Goal: Task Accomplishment & Management: Use online tool/utility

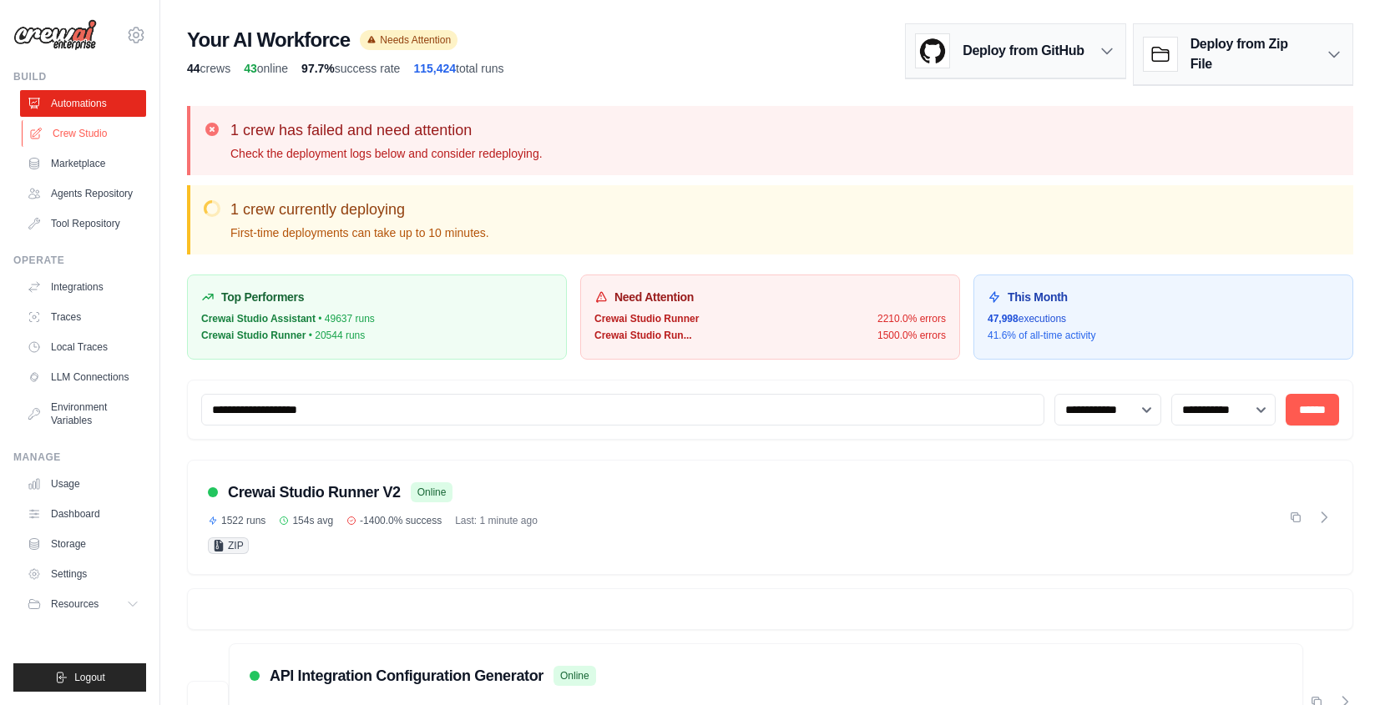
click at [106, 139] on link "Crew Studio" at bounding box center [85, 133] width 126 height 27
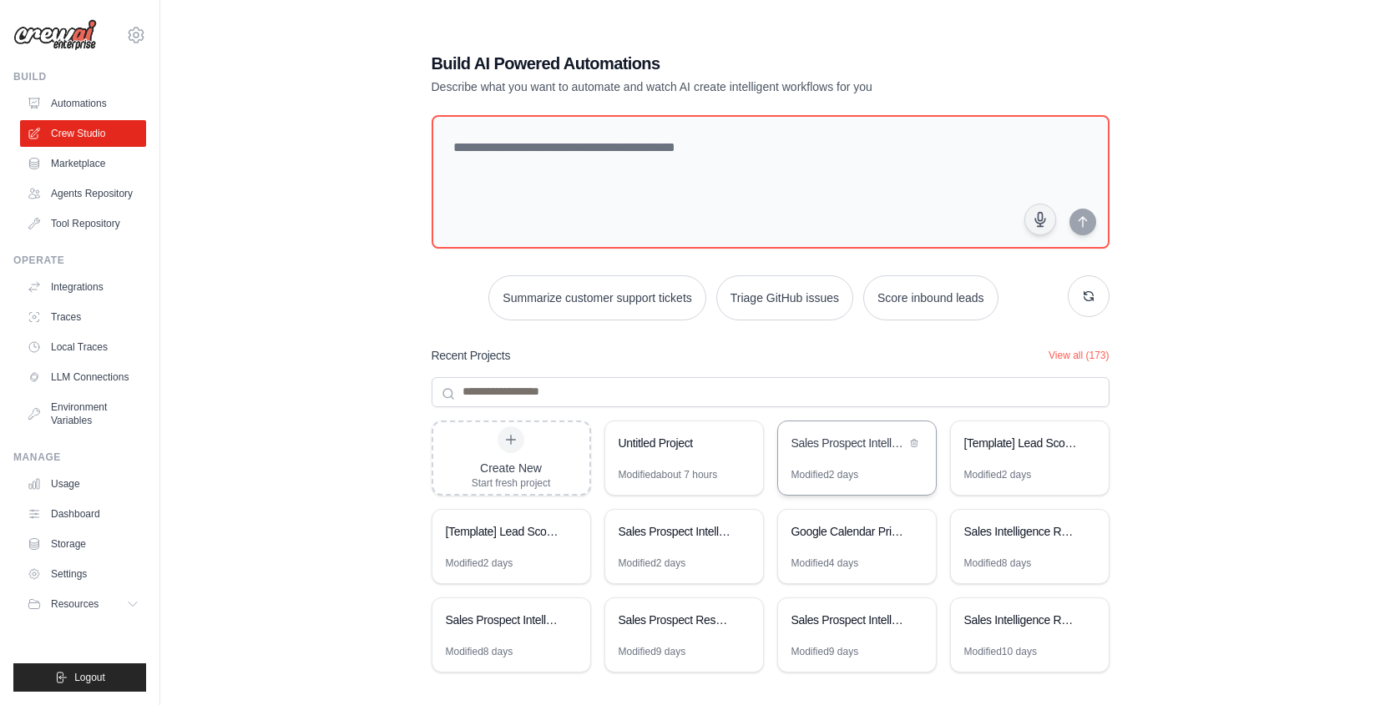
click at [877, 428] on div "Sales Prospect Intelligence System" at bounding box center [857, 445] width 158 height 47
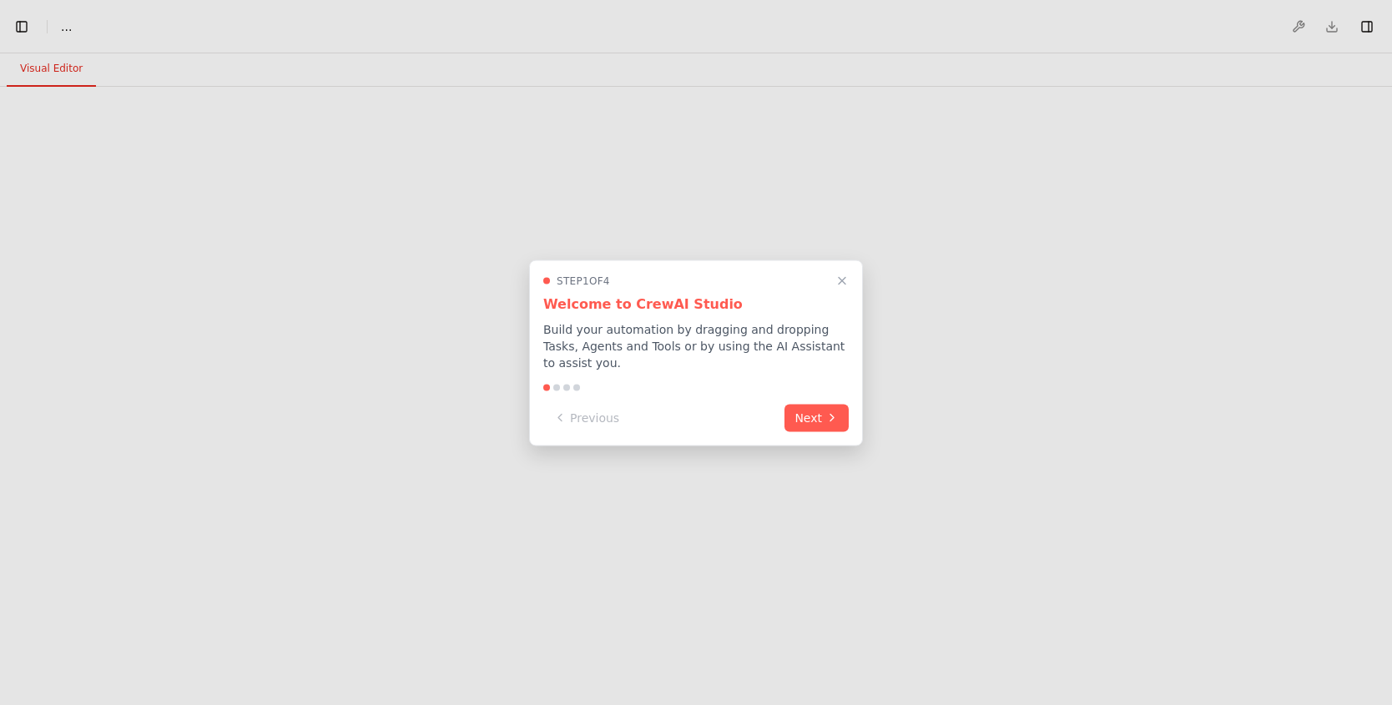
select select "****"
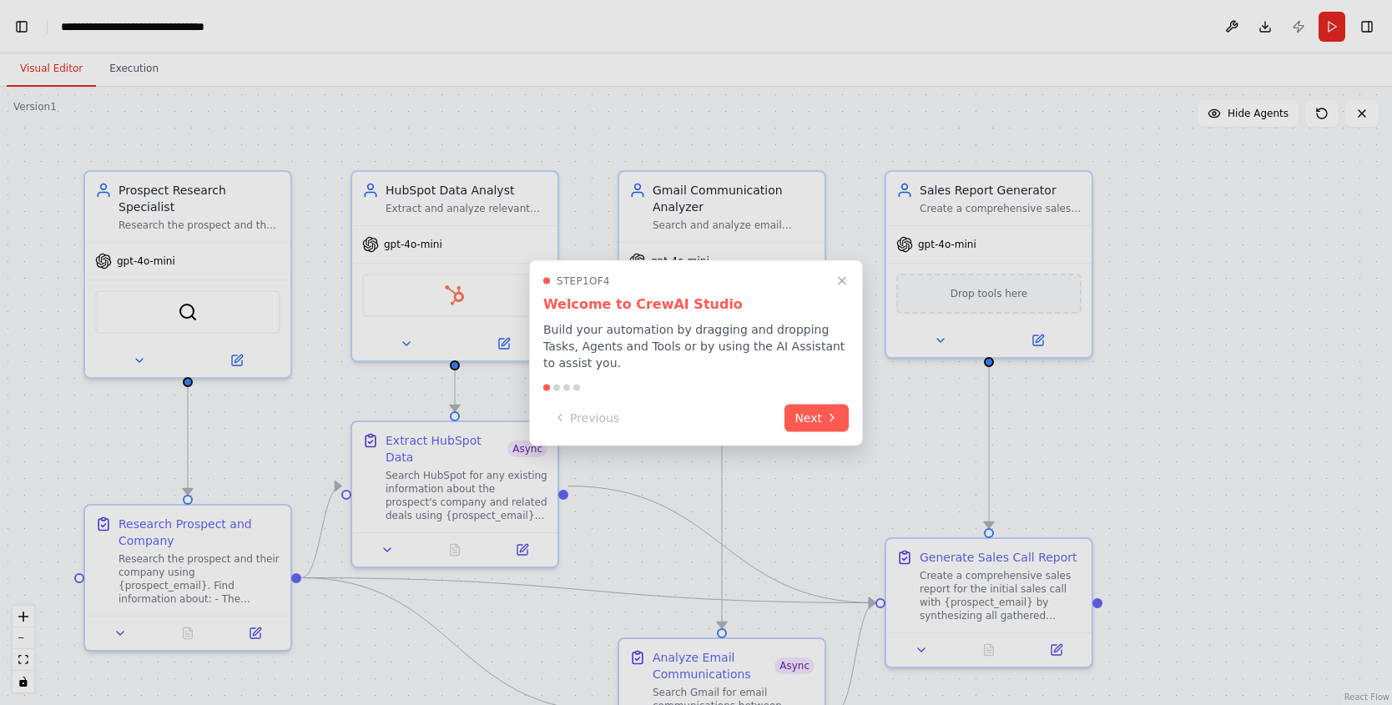
scroll to position [27770, 0]
click at [836, 430] on div "Previous Next" at bounding box center [696, 418] width 306 height 28
click at [835, 429] on button "Next" at bounding box center [817, 416] width 64 height 28
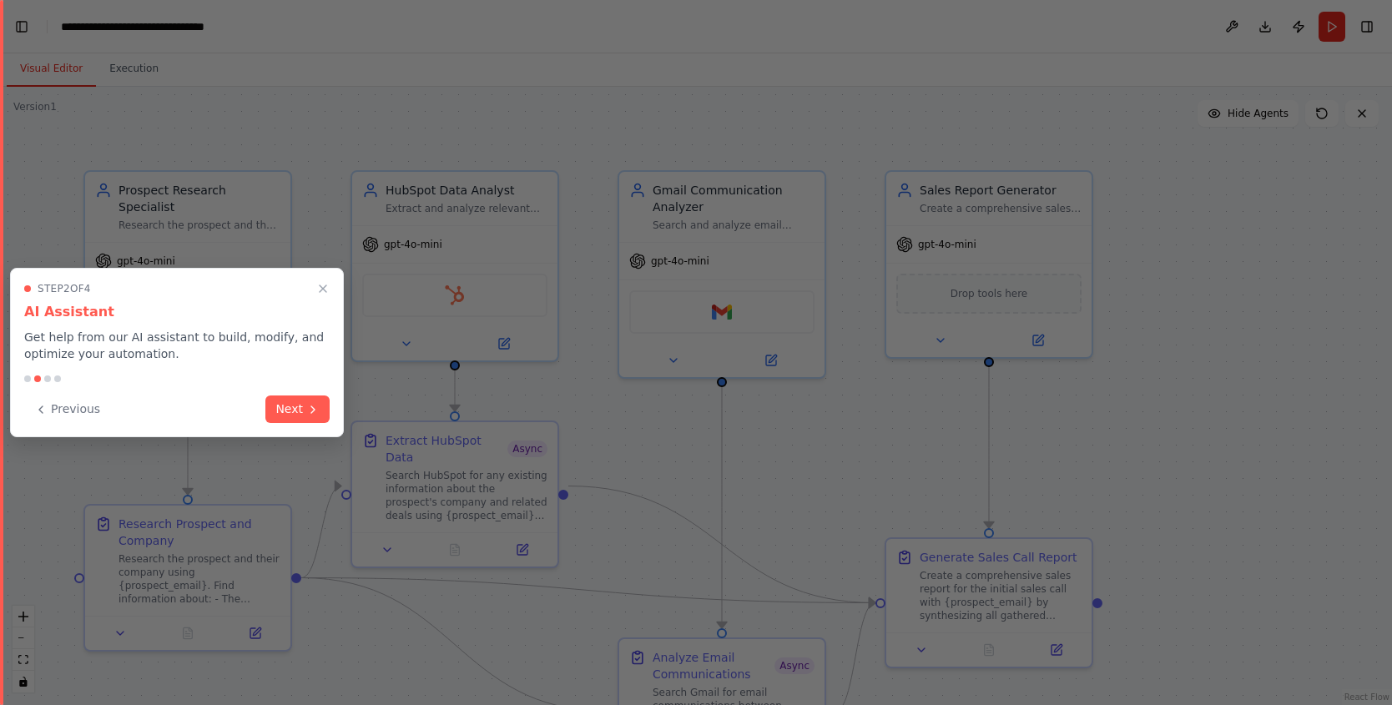
click at [266, 410] on div "Previous Next" at bounding box center [177, 410] width 306 height 28
click at [328, 404] on button "Next" at bounding box center [297, 408] width 64 height 28
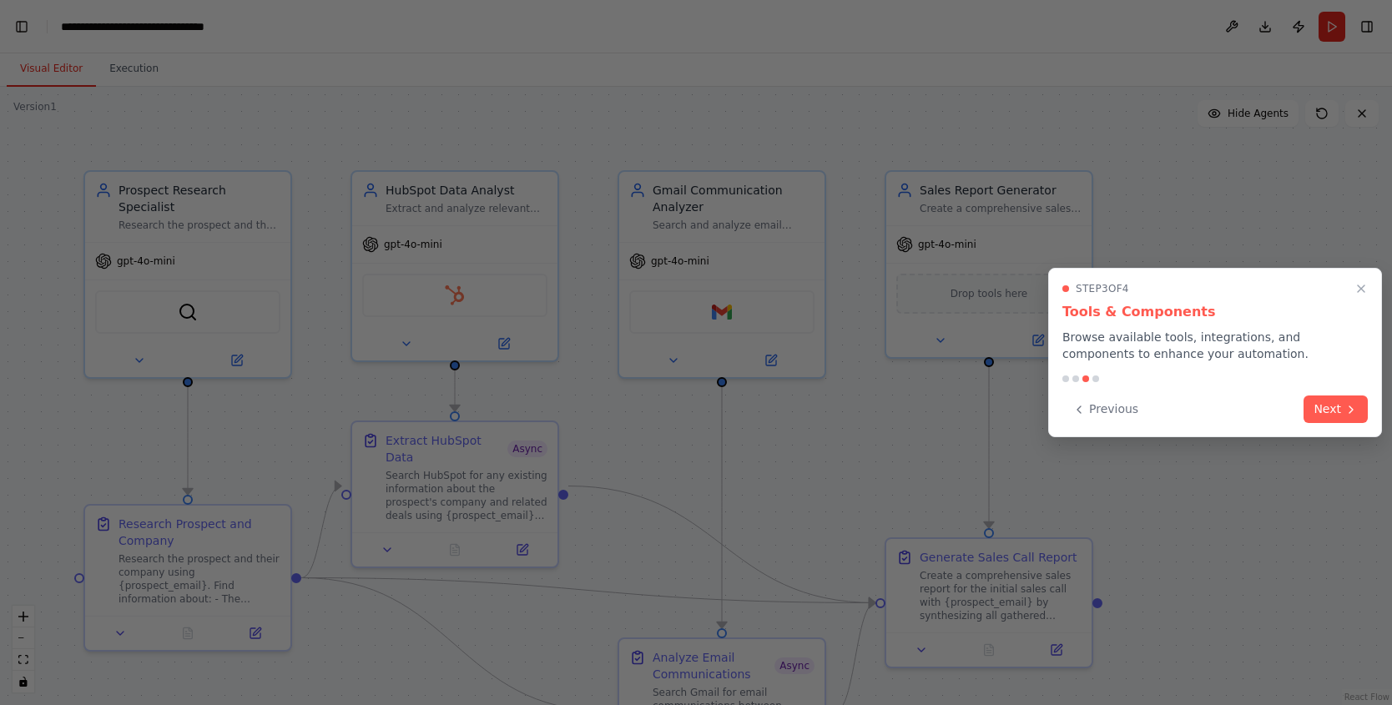
click at [1358, 299] on div "Step 3 of 4 Tools & Components Browse available tools, integrations, and compon…" at bounding box center [1216, 322] width 306 height 80
click at [1361, 286] on icon "Close walkthrough" at bounding box center [1361, 288] width 15 height 15
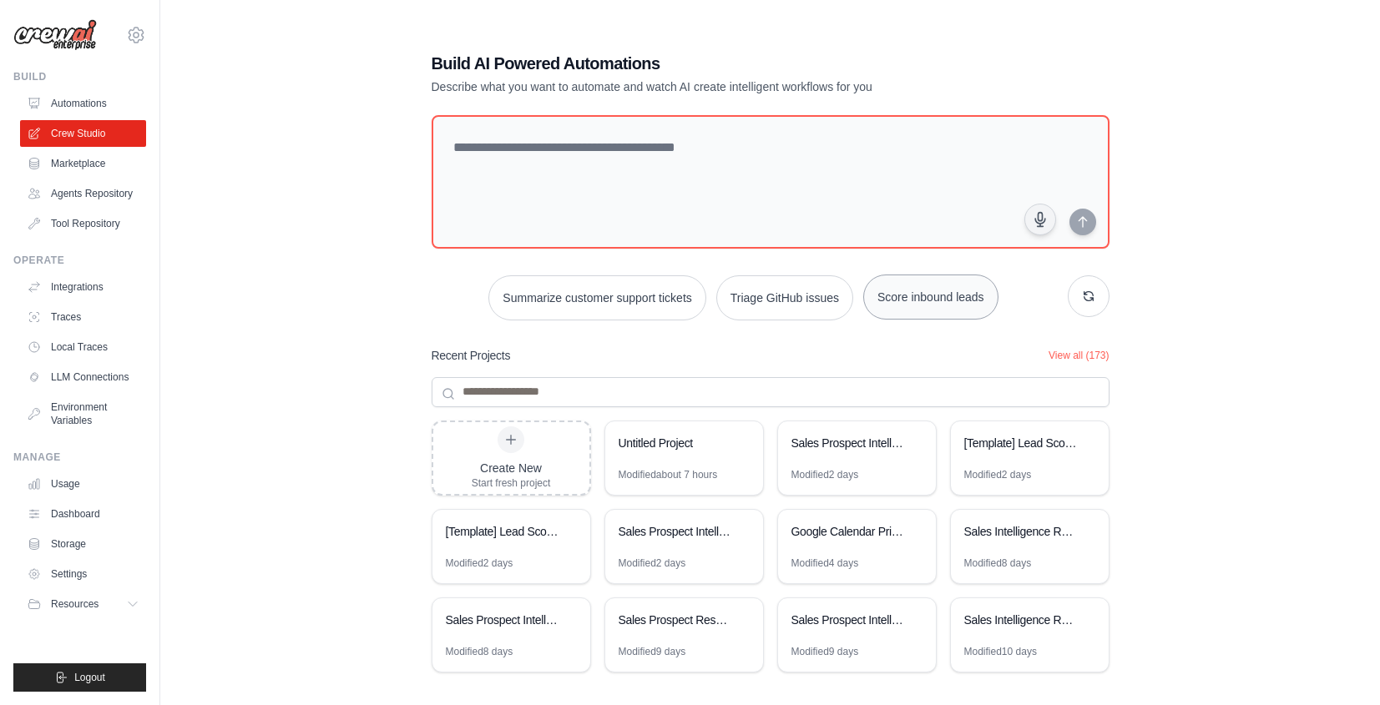
click at [915, 300] on button "Score inbound leads" at bounding box center [930, 297] width 135 height 45
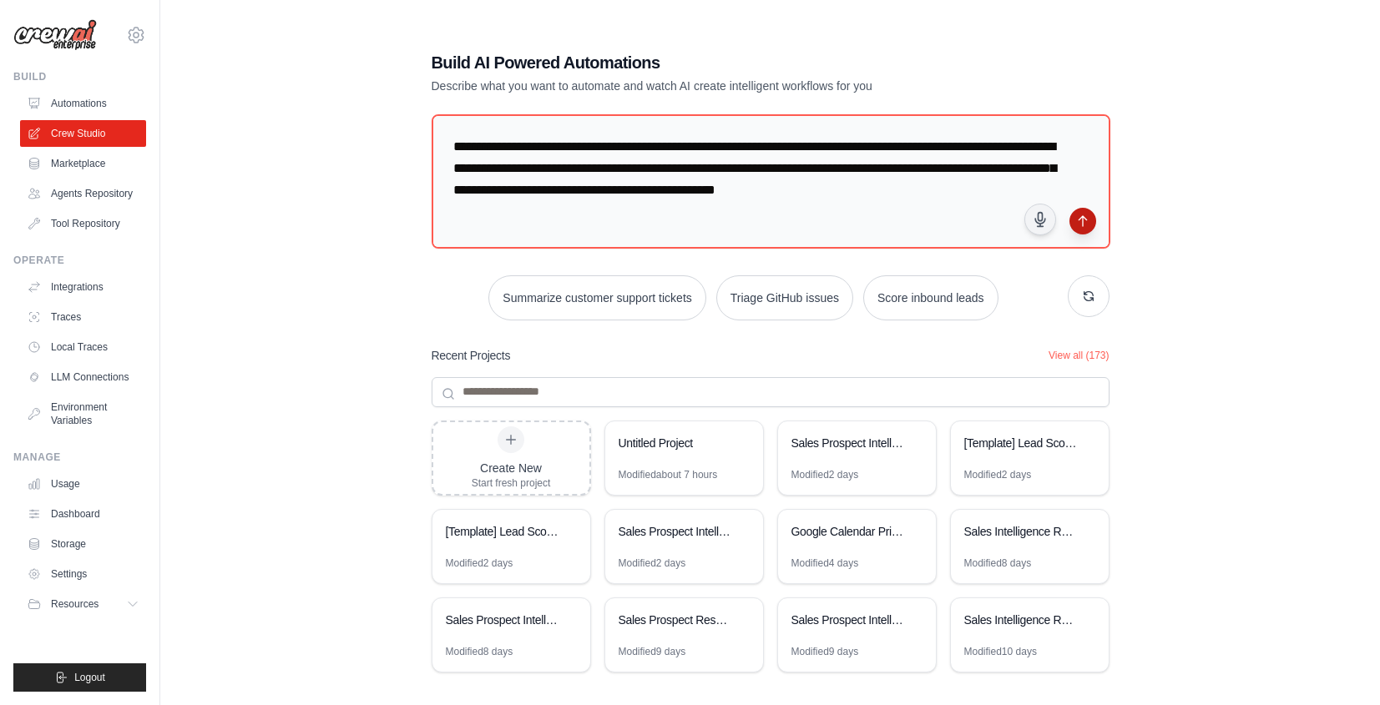
click at [1083, 222] on icon "submit" at bounding box center [1082, 221] width 13 height 13
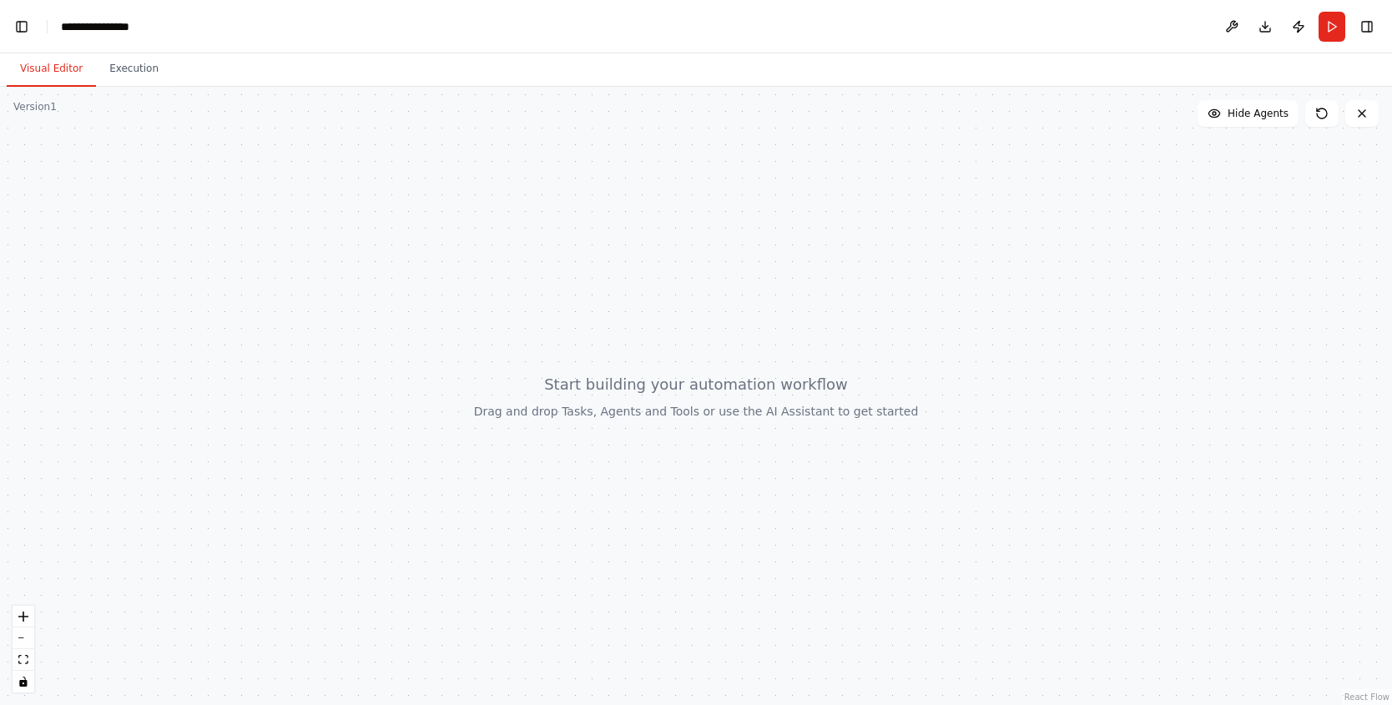
scroll to position [2863, 0]
click at [16, 21] on button "Toggle Left Sidebar" at bounding box center [21, 26] width 23 height 23
click at [22, 17] on button "Toggle Left Sidebar" at bounding box center [21, 26] width 23 height 23
click at [21, 17] on button "Toggle Left Sidebar" at bounding box center [21, 26] width 23 height 23
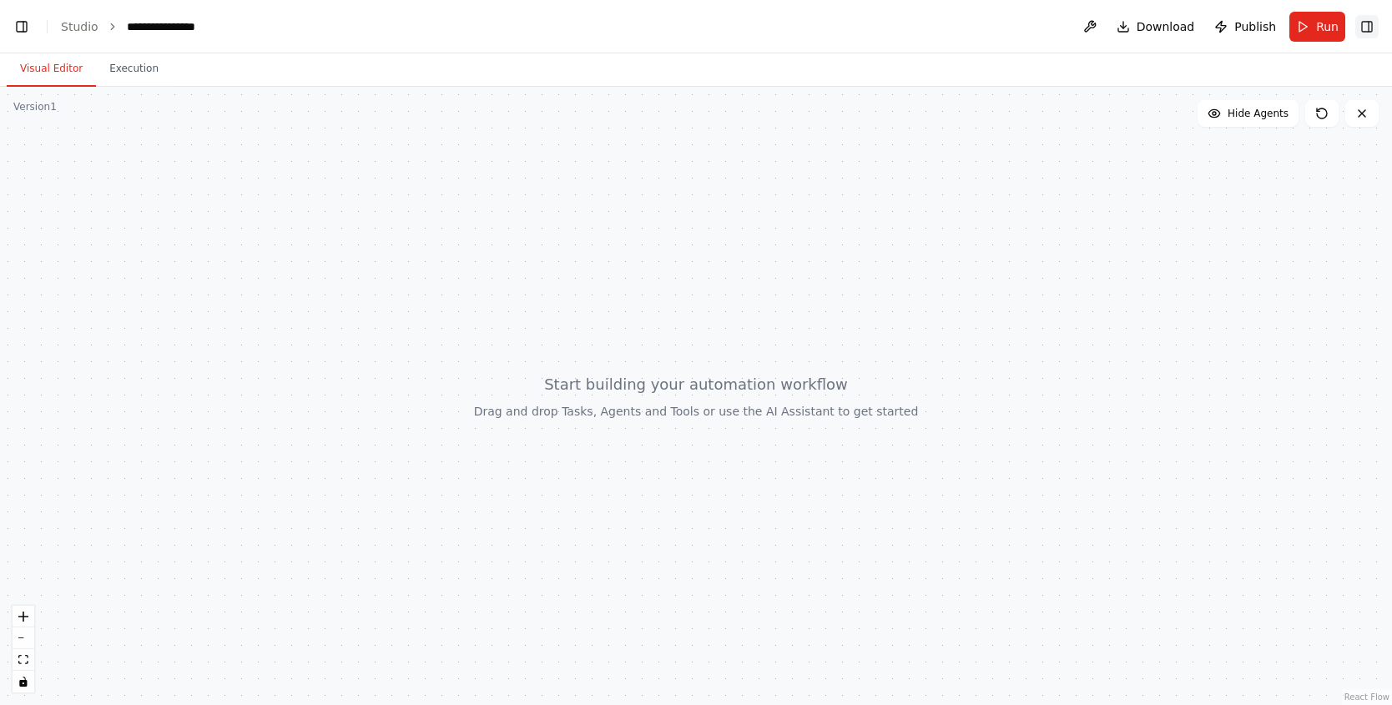
click at [1372, 31] on button "Toggle Right Sidebar" at bounding box center [1367, 26] width 23 height 23
click at [936, 282] on div at bounding box center [696, 396] width 1392 height 619
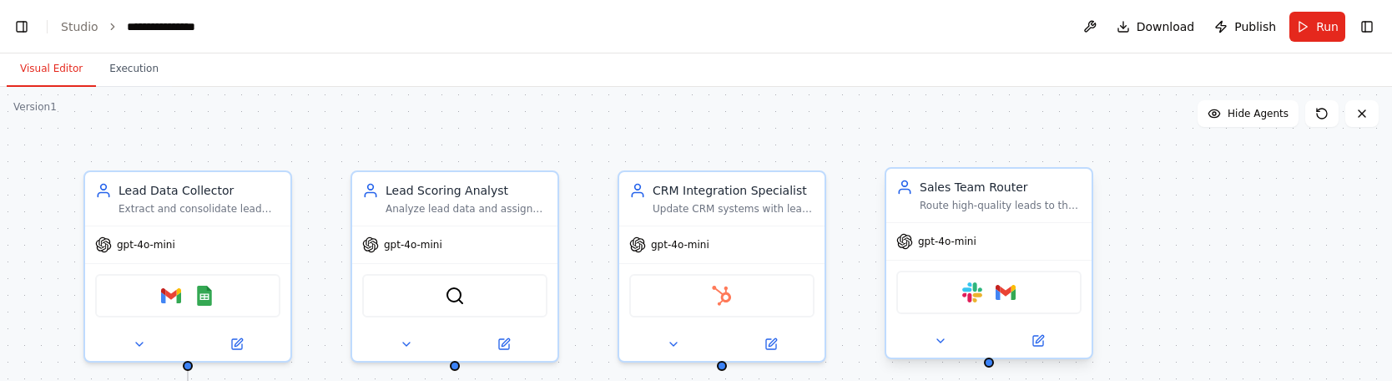
scroll to position [14522, 0]
click at [15, 28] on button "Toggle Left Sidebar" at bounding box center [21, 26] width 23 height 23
click at [17, 28] on button "Toggle Left Sidebar" at bounding box center [21, 26] width 23 height 23
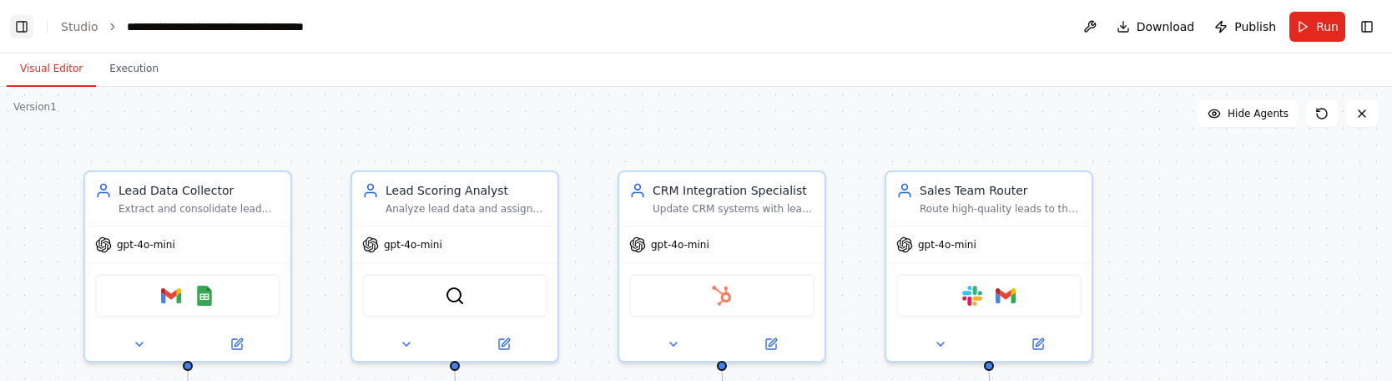
click at [28, 21] on button "Toggle Left Sidebar" at bounding box center [21, 26] width 23 height 23
click at [28, 22] on button "Toggle Left Sidebar" at bounding box center [21, 26] width 23 height 23
click at [113, 70] on button "Execution" at bounding box center [134, 69] width 76 height 35
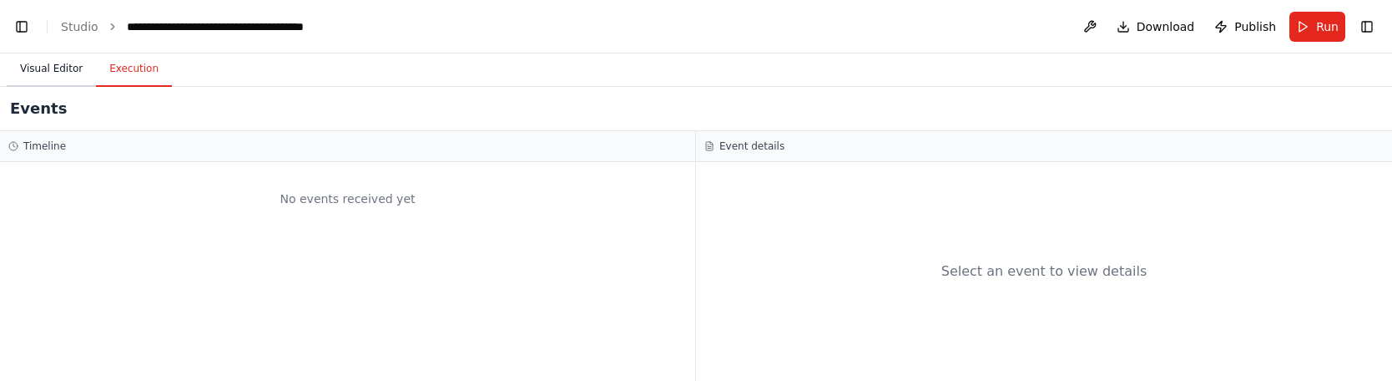
click at [59, 73] on button "Visual Editor" at bounding box center [51, 69] width 89 height 35
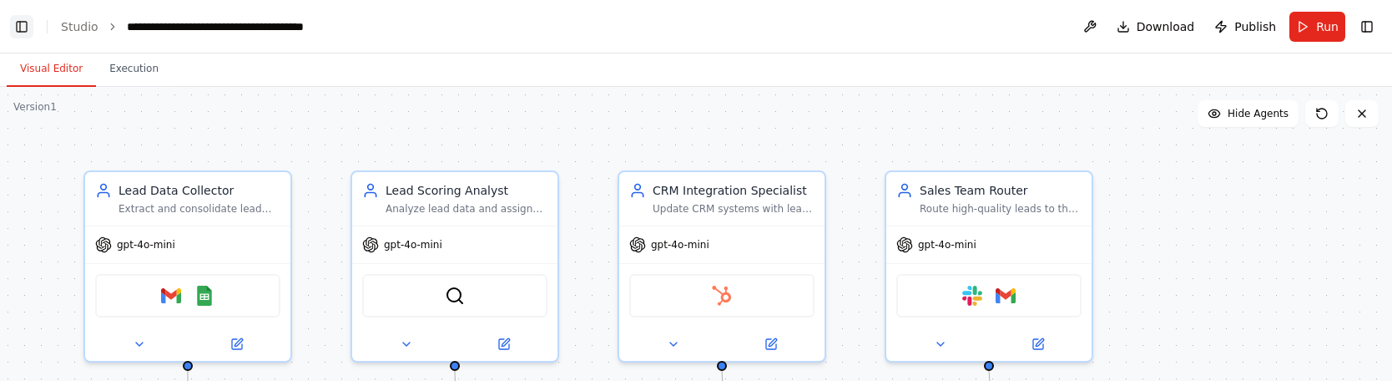
click at [27, 25] on button "Toggle Left Sidebar" at bounding box center [21, 26] width 23 height 23
click at [1369, 35] on button "Toggle Right Sidebar" at bounding box center [1367, 26] width 23 height 23
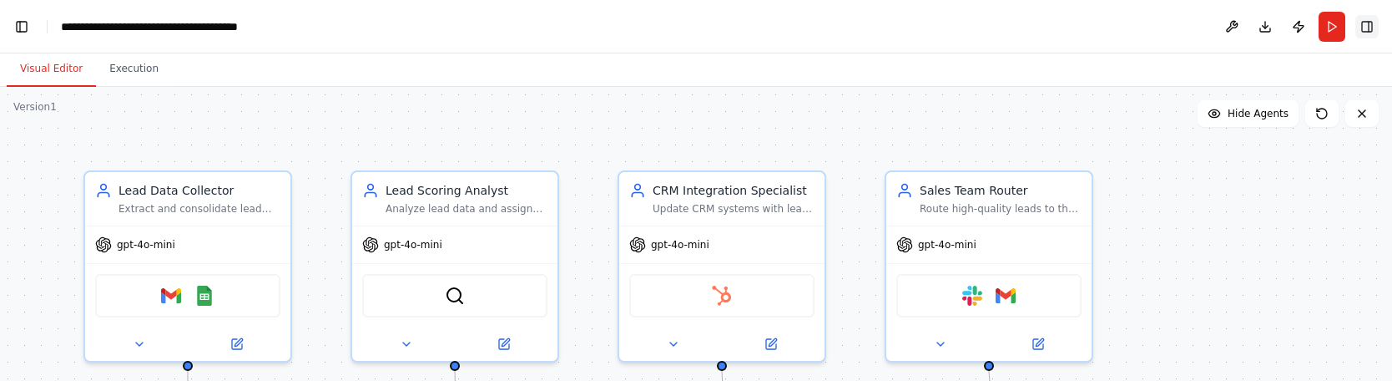
click at [1369, 35] on button "Toggle Right Sidebar" at bounding box center [1367, 26] width 23 height 23
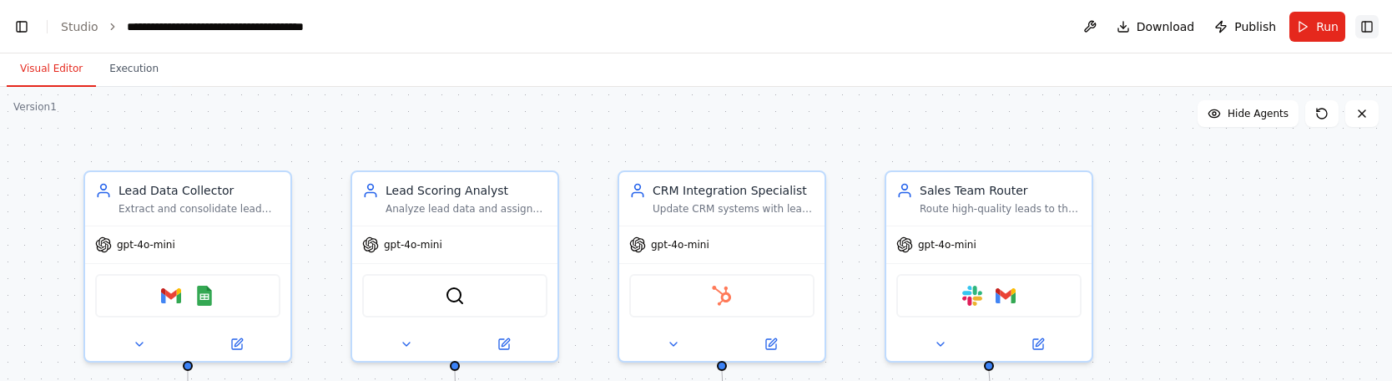
click at [1369, 34] on button "Toggle Right Sidebar" at bounding box center [1367, 26] width 23 height 23
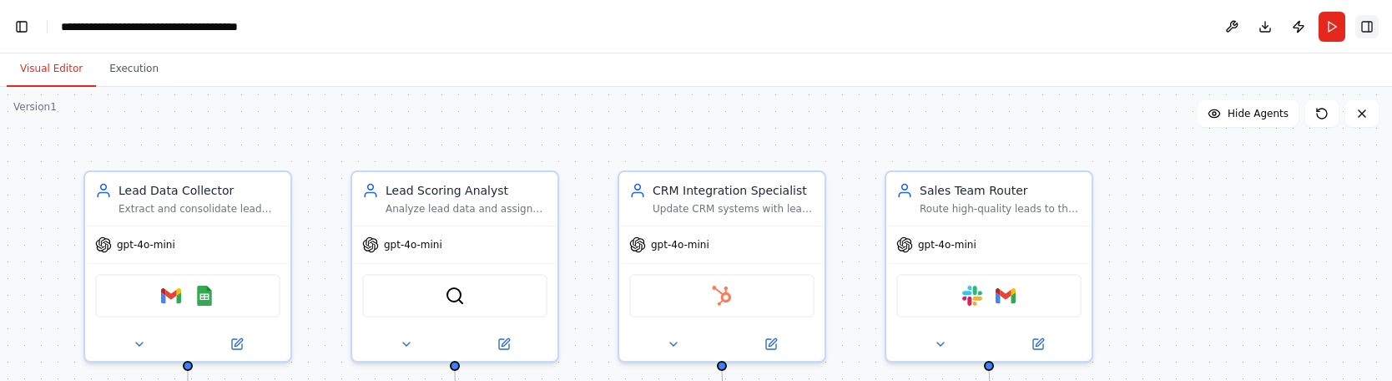
click at [1369, 34] on button "Toggle Right Sidebar" at bounding box center [1367, 26] width 23 height 23
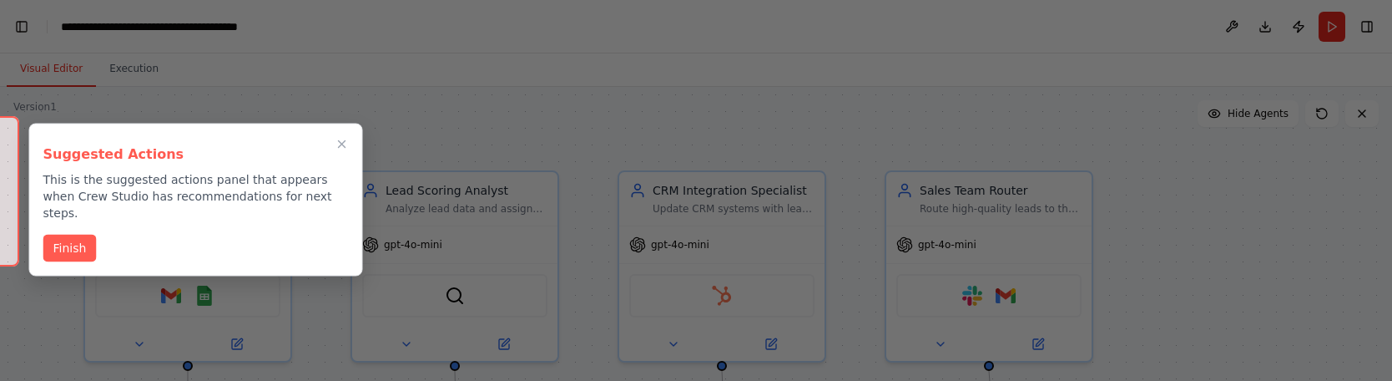
scroll to position [35054, 0]
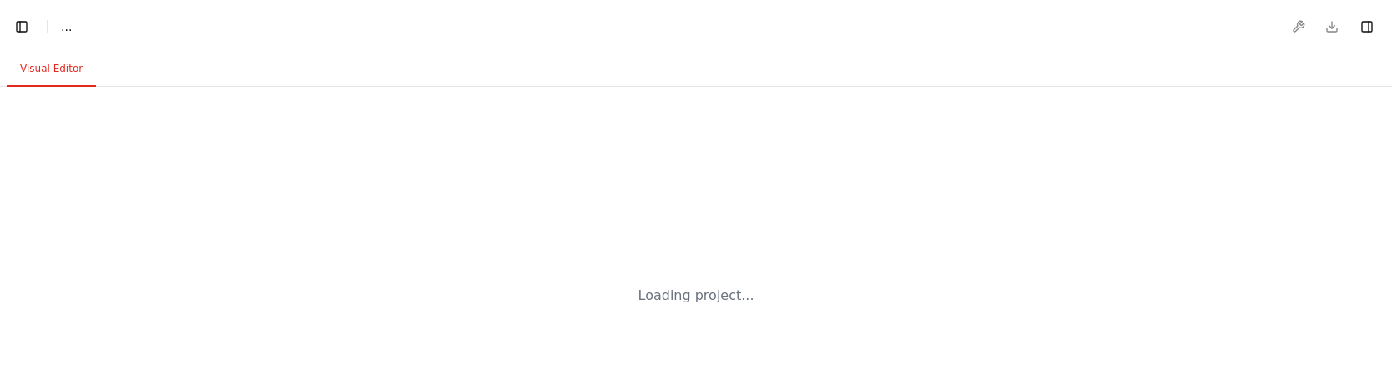
select select "****"
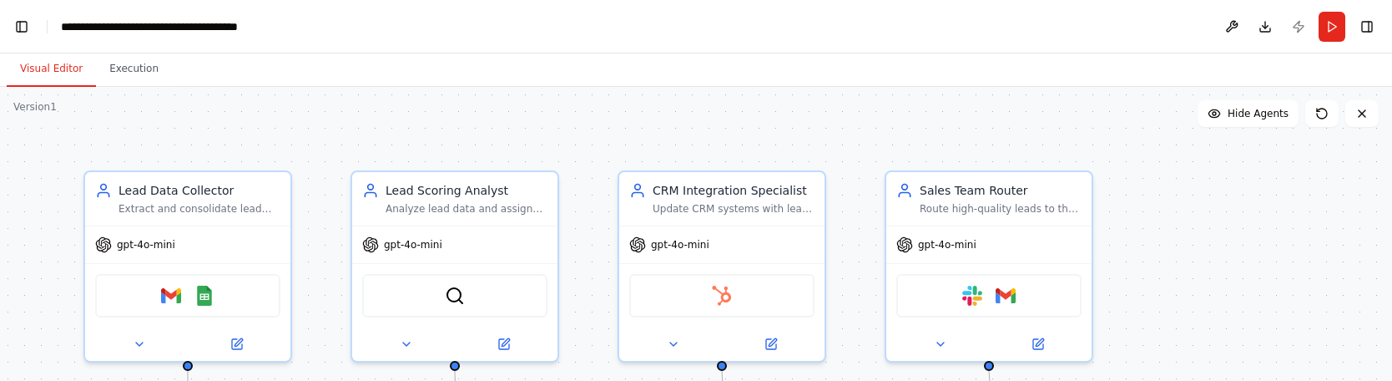
scroll to position [34784, 0]
click at [23, 24] on button "Toggle Left Sidebar" at bounding box center [21, 26] width 23 height 23
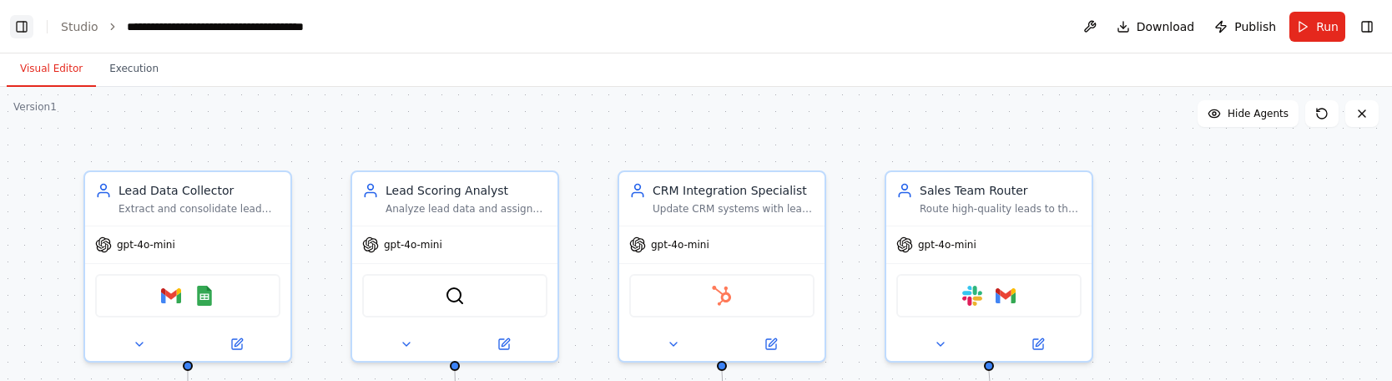
click at [23, 24] on button "Toggle Left Sidebar" at bounding box center [21, 26] width 23 height 23
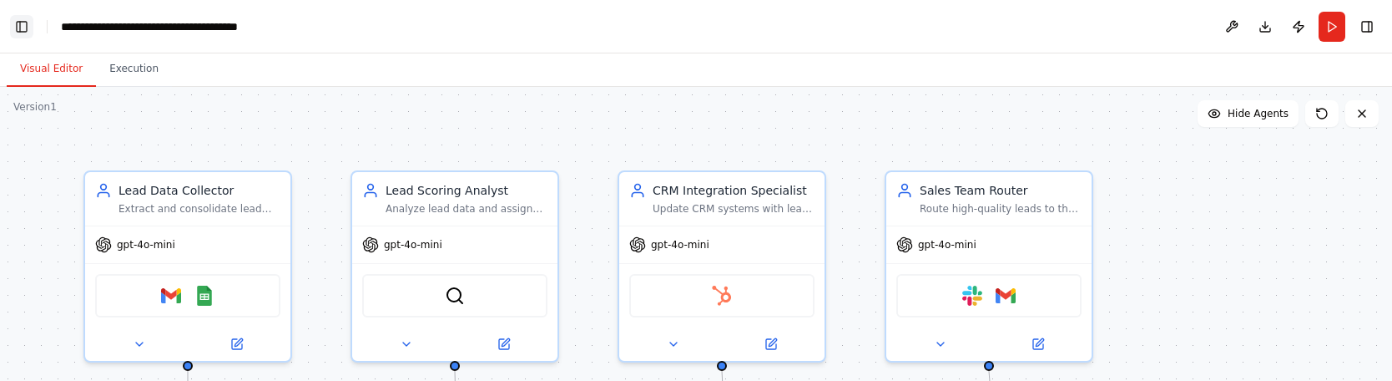
click at [23, 24] on button "Toggle Left Sidebar" at bounding box center [21, 26] width 23 height 23
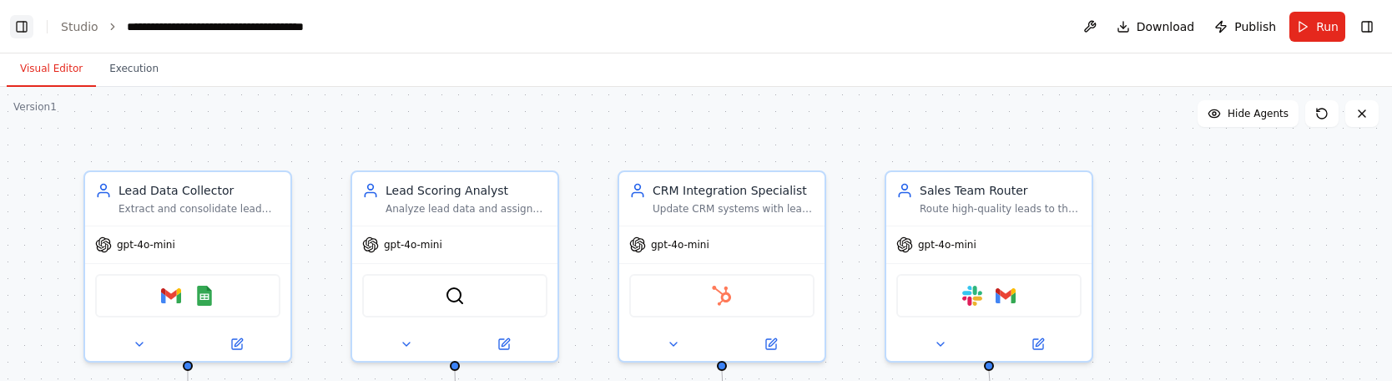
click at [23, 24] on button "Toggle Left Sidebar" at bounding box center [21, 26] width 23 height 23
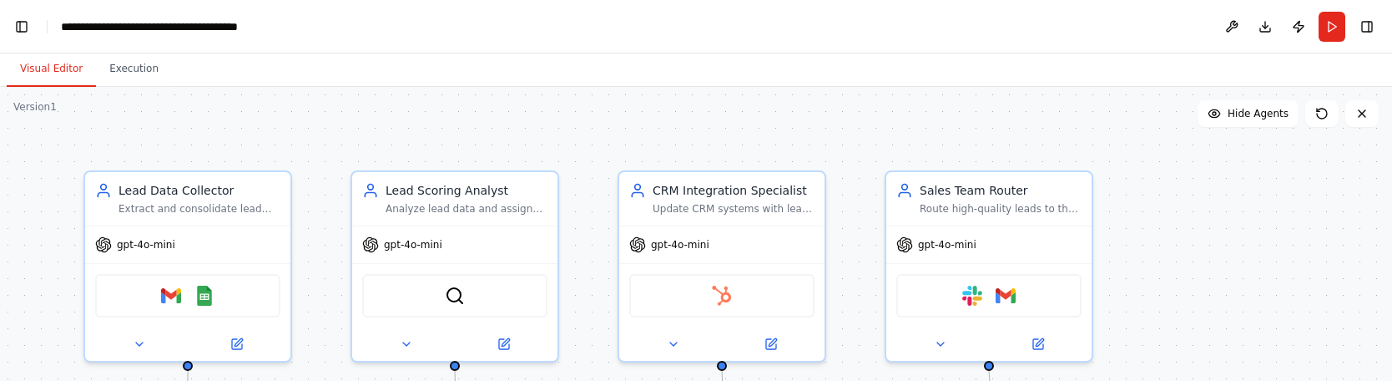
scroll to position [1851, 0]
click at [28, 24] on button "Toggle Left Sidebar" at bounding box center [21, 26] width 23 height 23
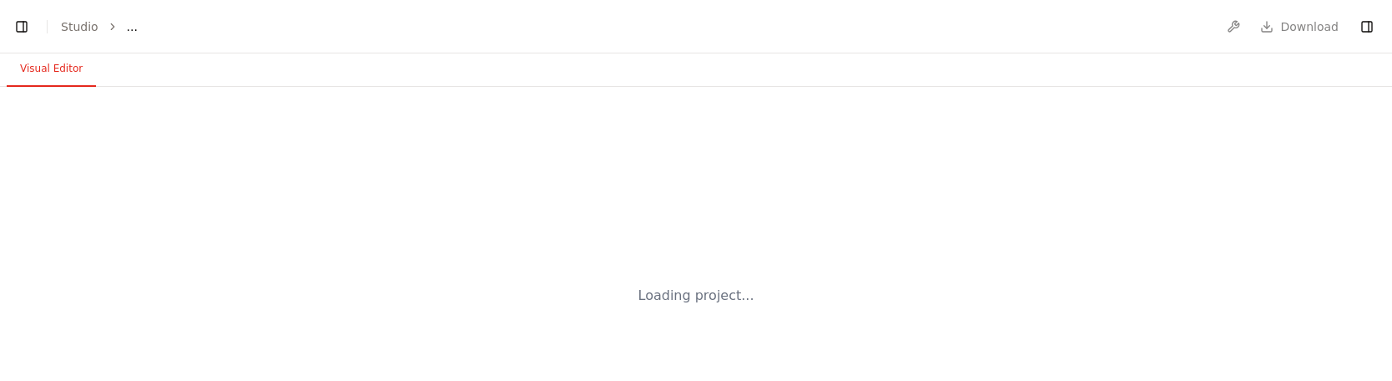
select select "****"
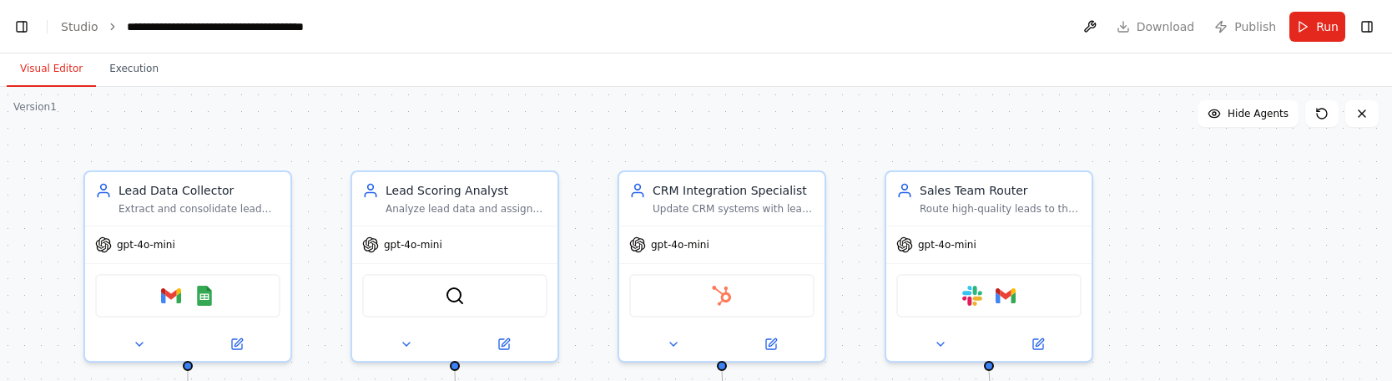
scroll to position [34784, 0]
click at [21, 25] on button "Toggle Left Sidebar" at bounding box center [21, 26] width 23 height 23
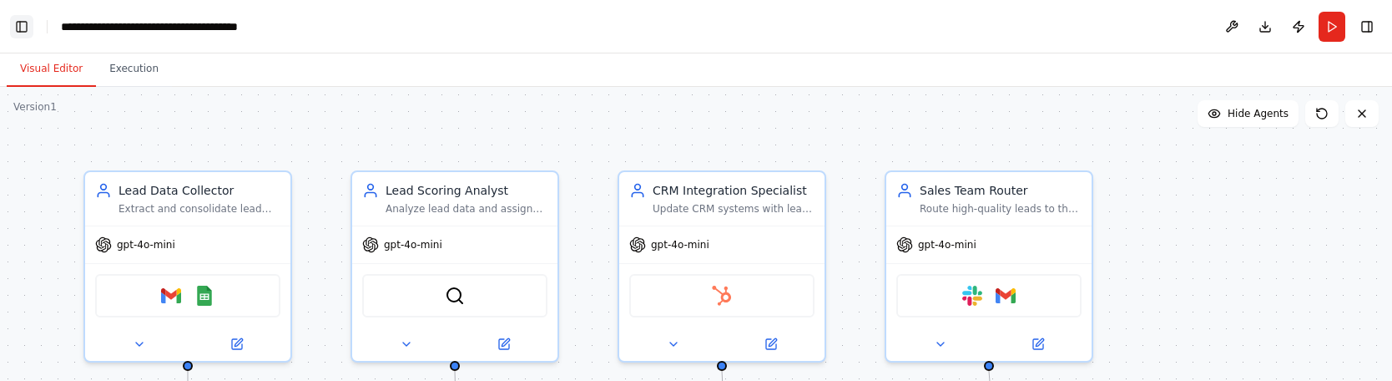
click at [21, 25] on button "Toggle Left Sidebar" at bounding box center [21, 26] width 23 height 23
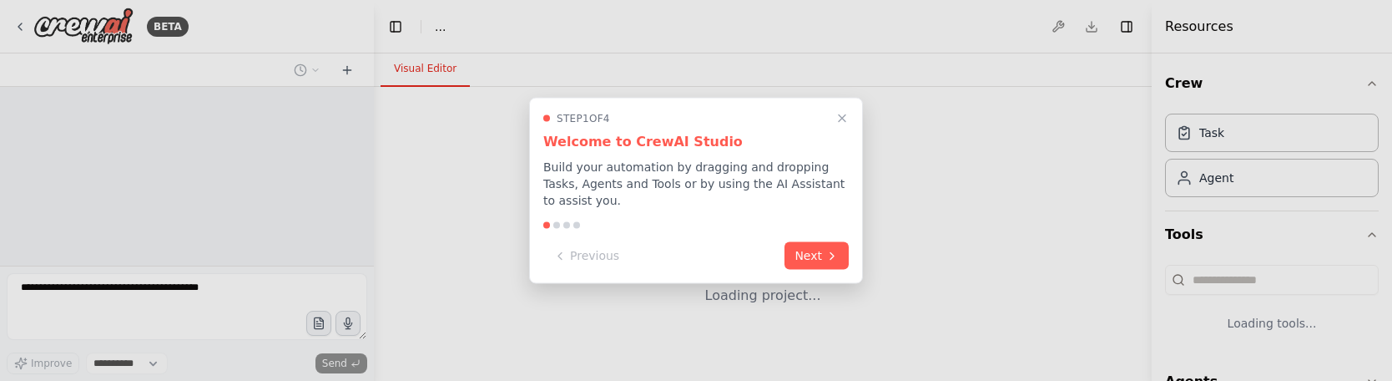
select select "****"
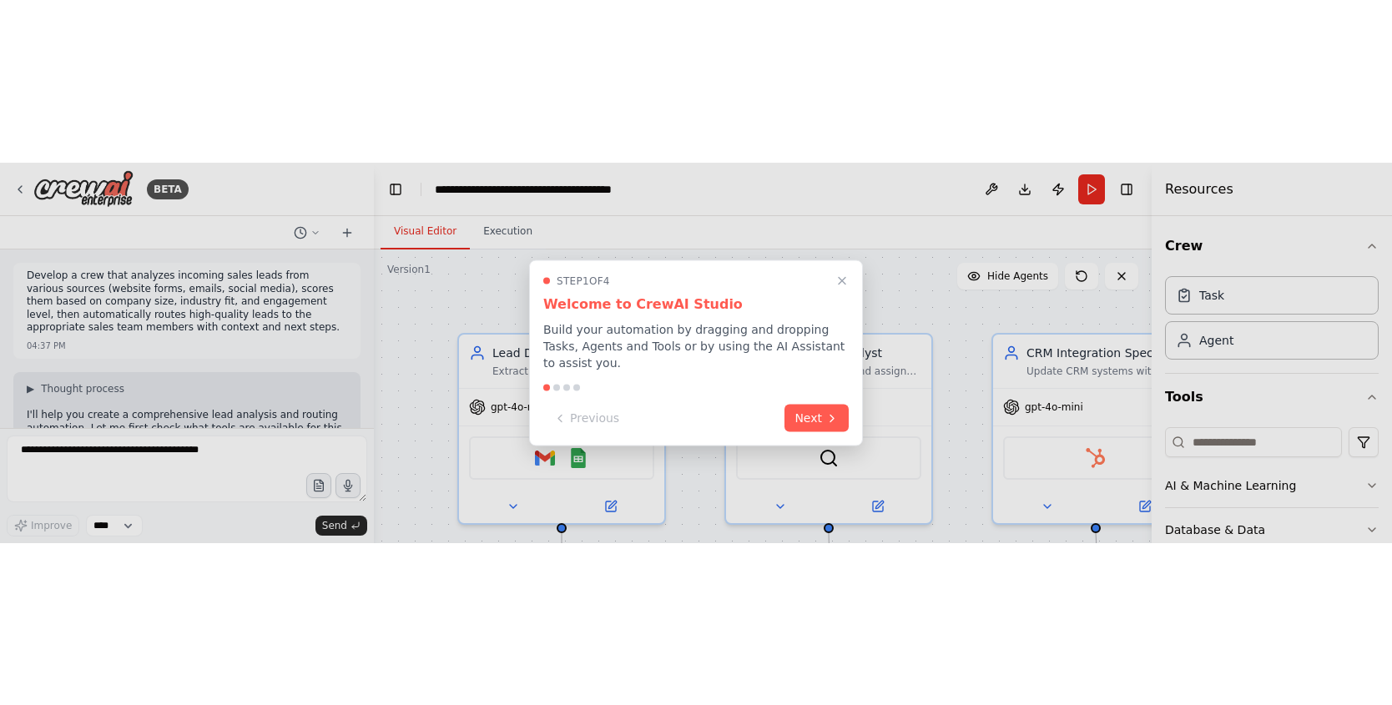
scroll to position [1753, 0]
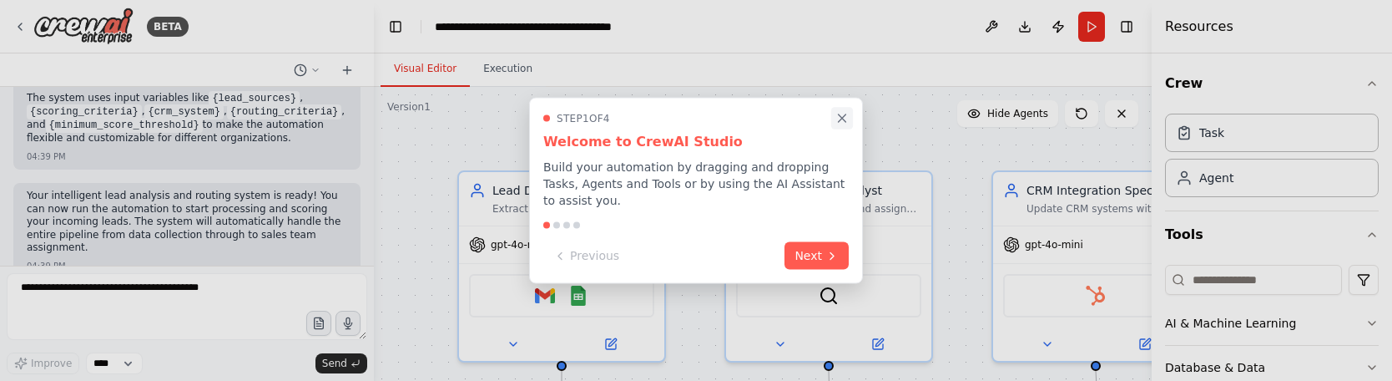
click at [839, 116] on icon "Close walkthrough" at bounding box center [842, 118] width 15 height 15
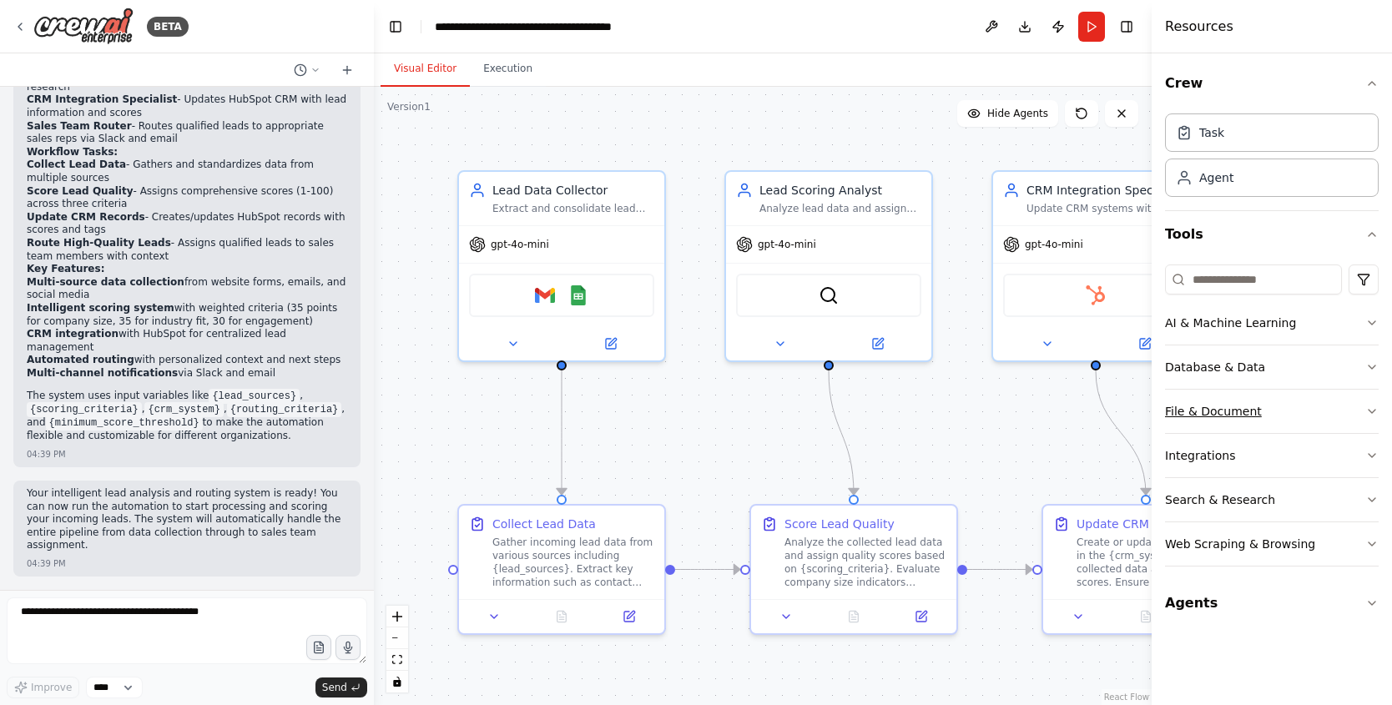
scroll to position [1428, 0]
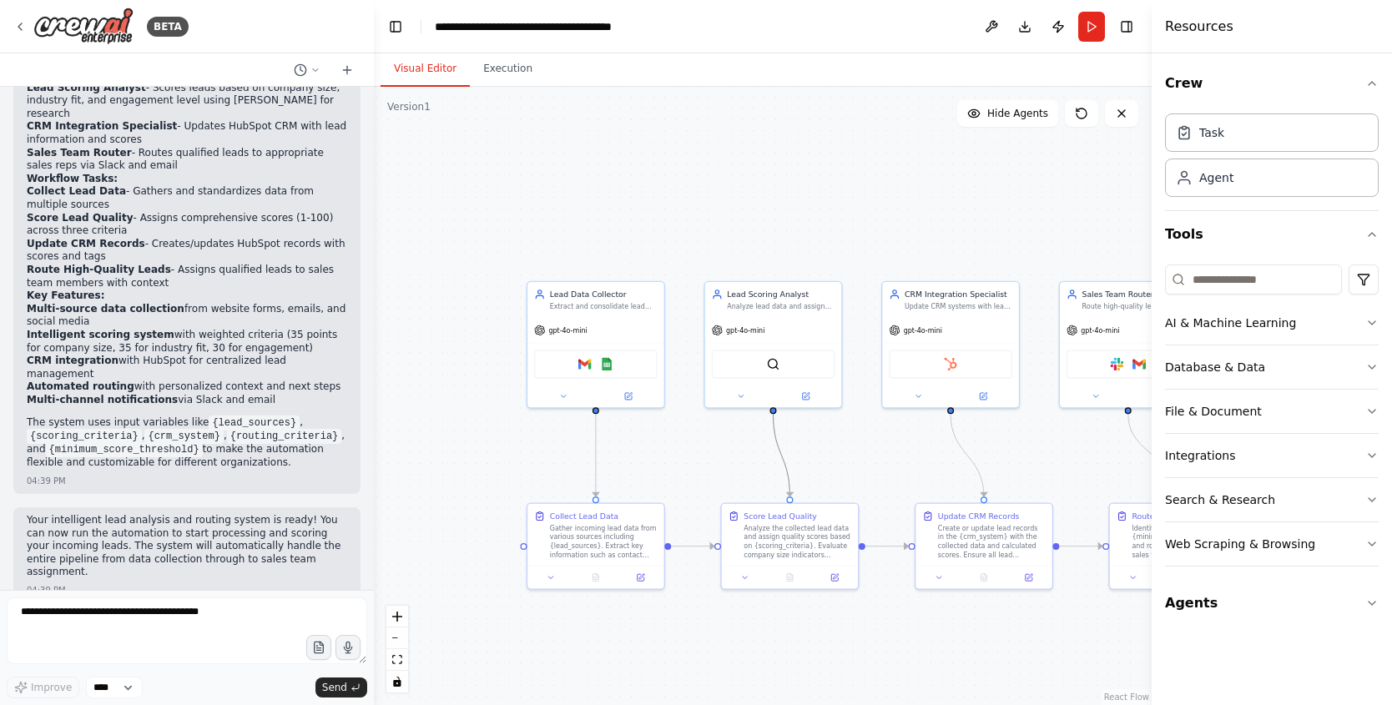
drag, startPoint x: 786, startPoint y: 479, endPoint x: 709, endPoint y: 481, distance: 77.7
click at [709, 380] on div ".deletable-edge-delete-btn { width: 20px; height: 20px; border: 0px solid #ffff…" at bounding box center [763, 396] width 778 height 619
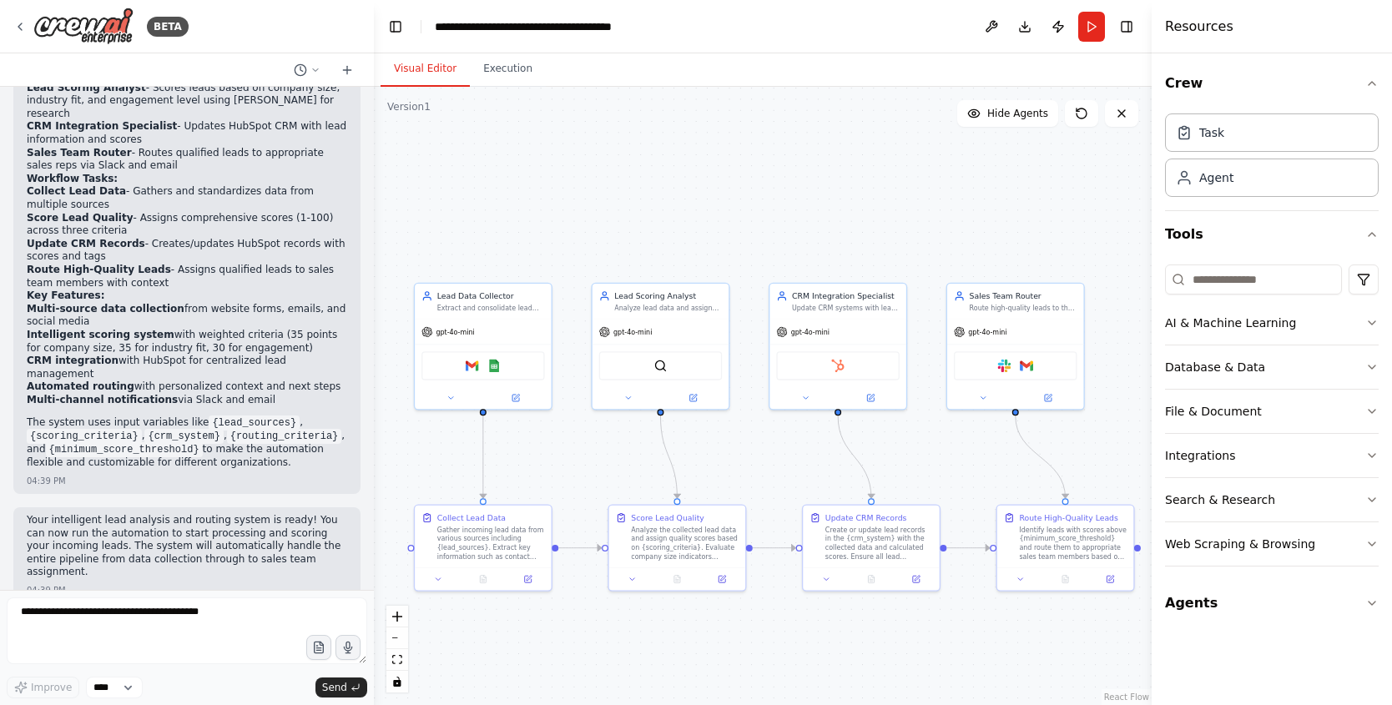
drag, startPoint x: 833, startPoint y: 458, endPoint x: 722, endPoint y: 462, distance: 111.1
click at [722, 380] on div ".deletable-edge-delete-btn { width: 20px; height: 20px; border: 0px solid #ffff…" at bounding box center [763, 396] width 778 height 619
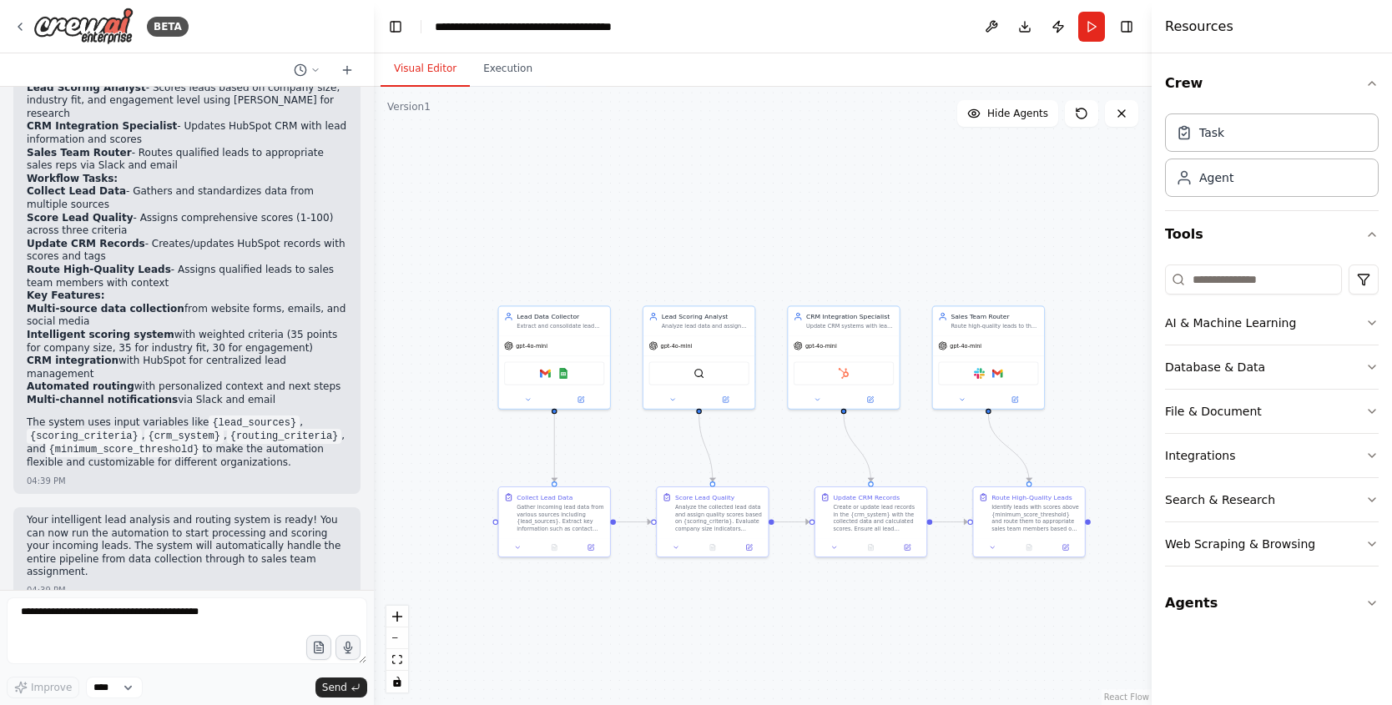
drag, startPoint x: 781, startPoint y: 467, endPoint x: 802, endPoint y: 462, distance: 21.3
click at [802, 380] on div ".deletable-edge-delete-btn { width: 20px; height: 20px; border: 0px solid #ffff…" at bounding box center [763, 396] width 778 height 619
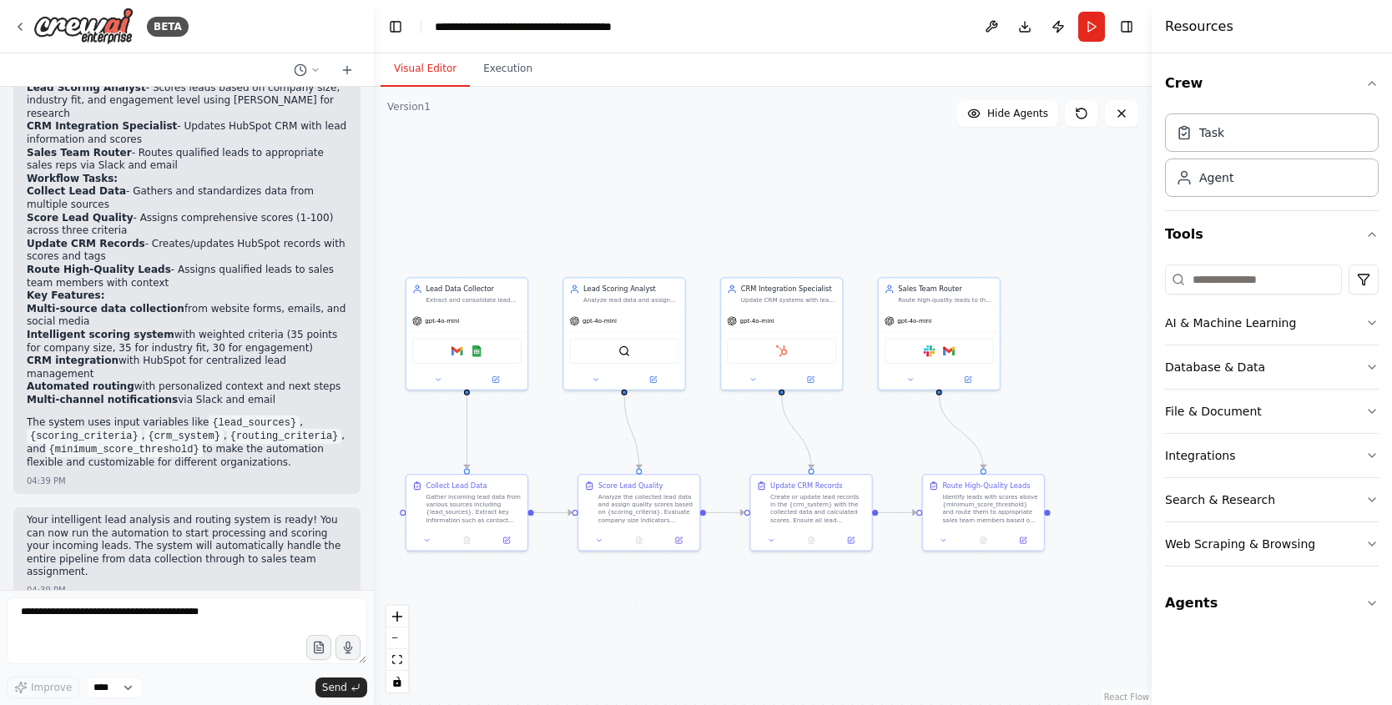
drag, startPoint x: 783, startPoint y: 459, endPoint x: 695, endPoint y: 449, distance: 89.1
click at [695, 380] on div ".deletable-edge-delete-btn { width: 20px; height: 20px; border: 0px solid #ffff…" at bounding box center [763, 396] width 778 height 619
drag, startPoint x: 703, startPoint y: 452, endPoint x: 729, endPoint y: 453, distance: 25.9
click at [729, 380] on div ".deletable-edge-delete-btn { width: 20px; height: 20px; border: 0px solid #ffff…" at bounding box center [763, 396] width 778 height 619
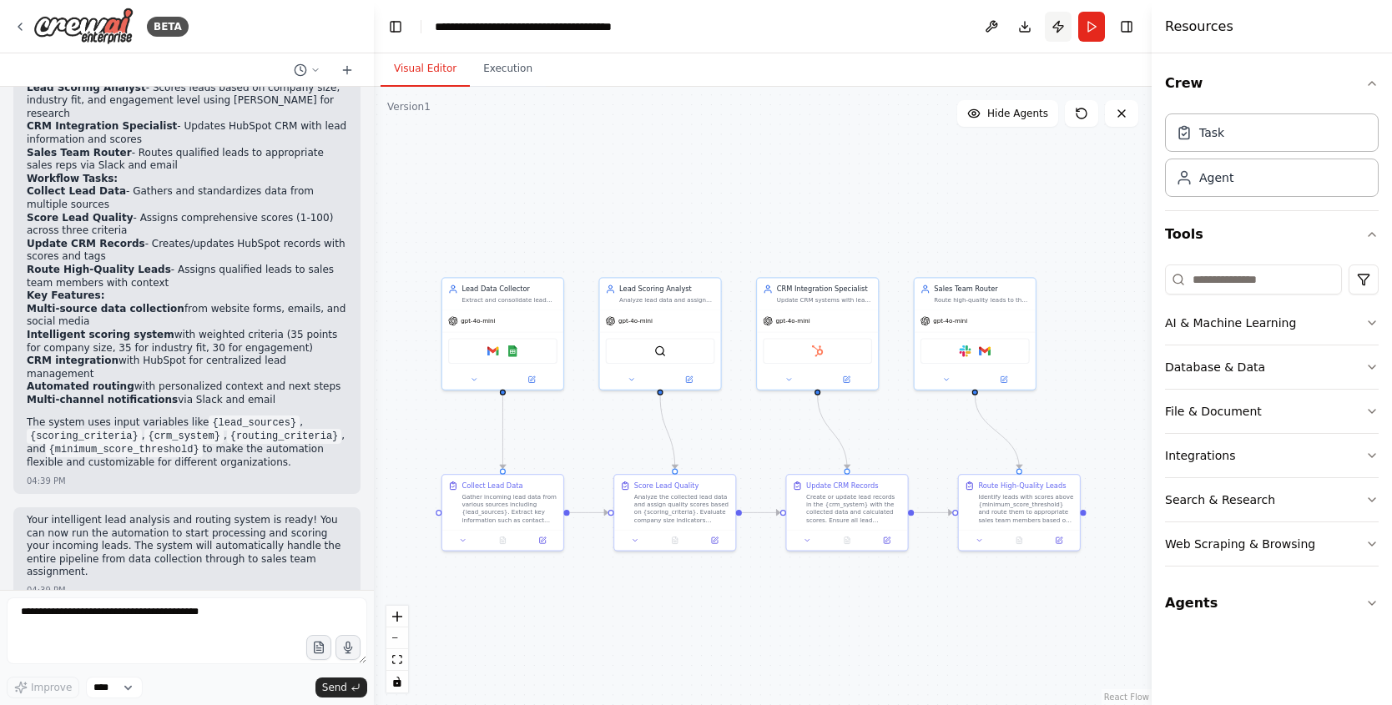
click at [1068, 28] on button "Publish" at bounding box center [1058, 27] width 27 height 30
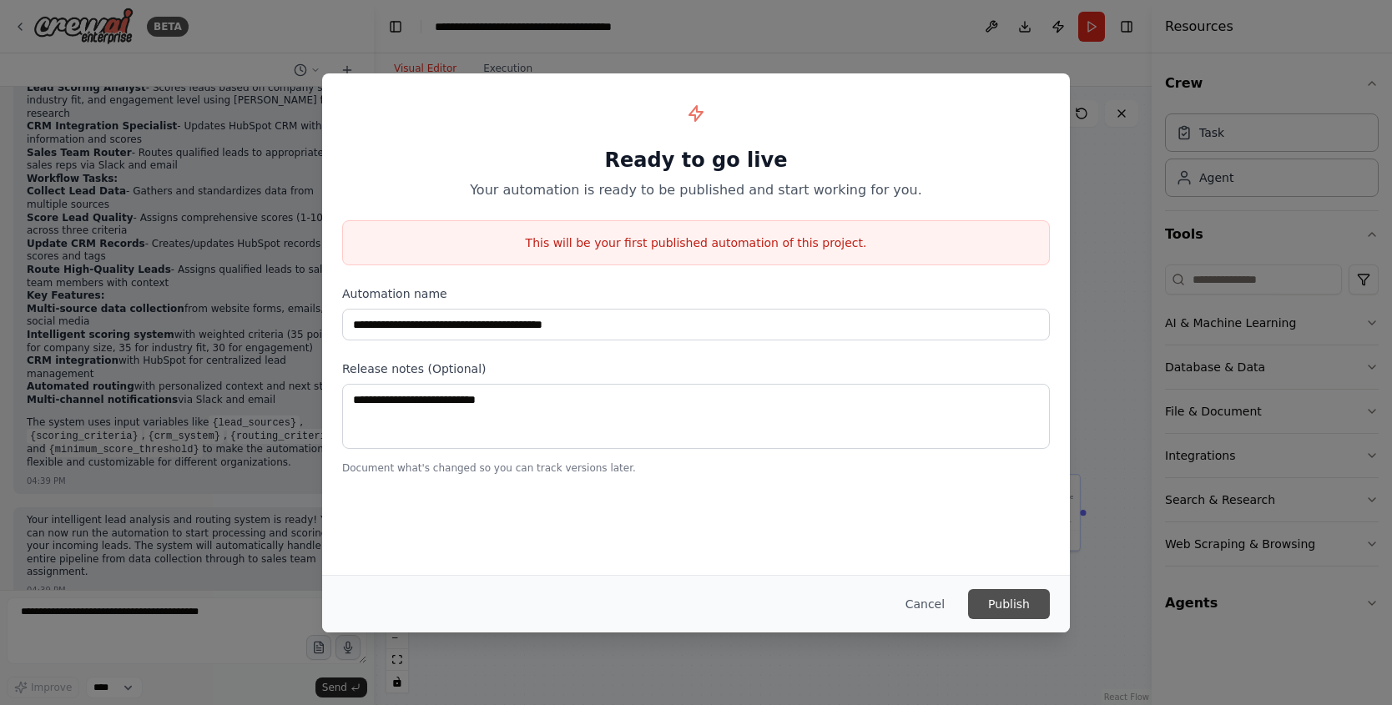
click at [1009, 380] on button "Publish" at bounding box center [1009, 604] width 82 height 30
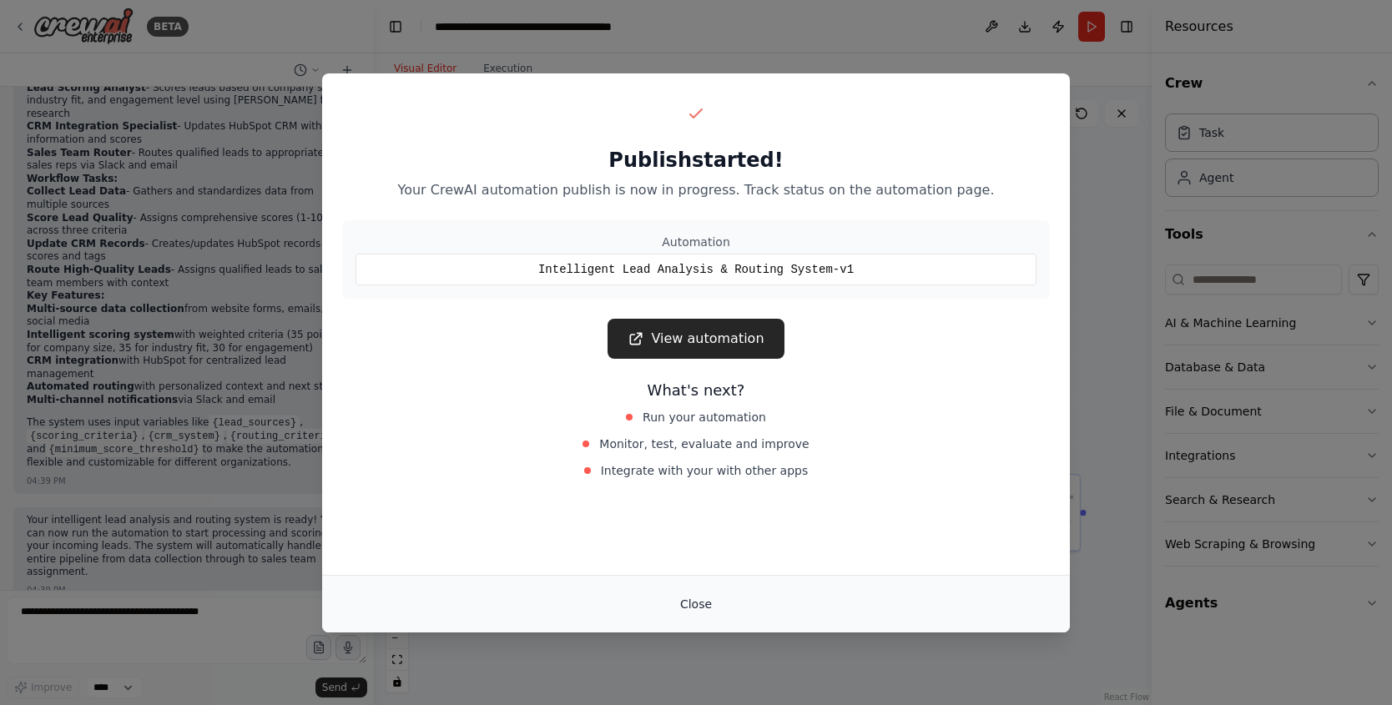
click at [701, 380] on button "Close" at bounding box center [696, 604] width 58 height 30
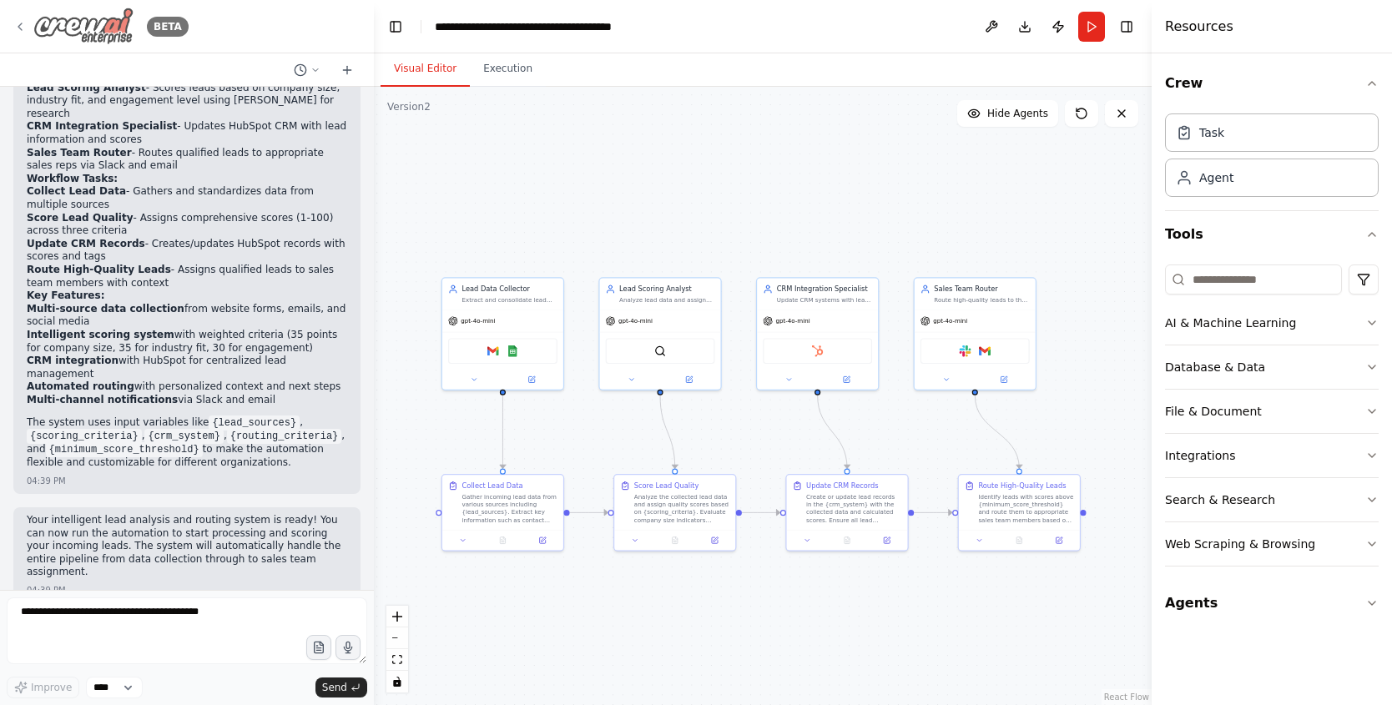
click at [23, 27] on icon at bounding box center [19, 26] width 13 height 13
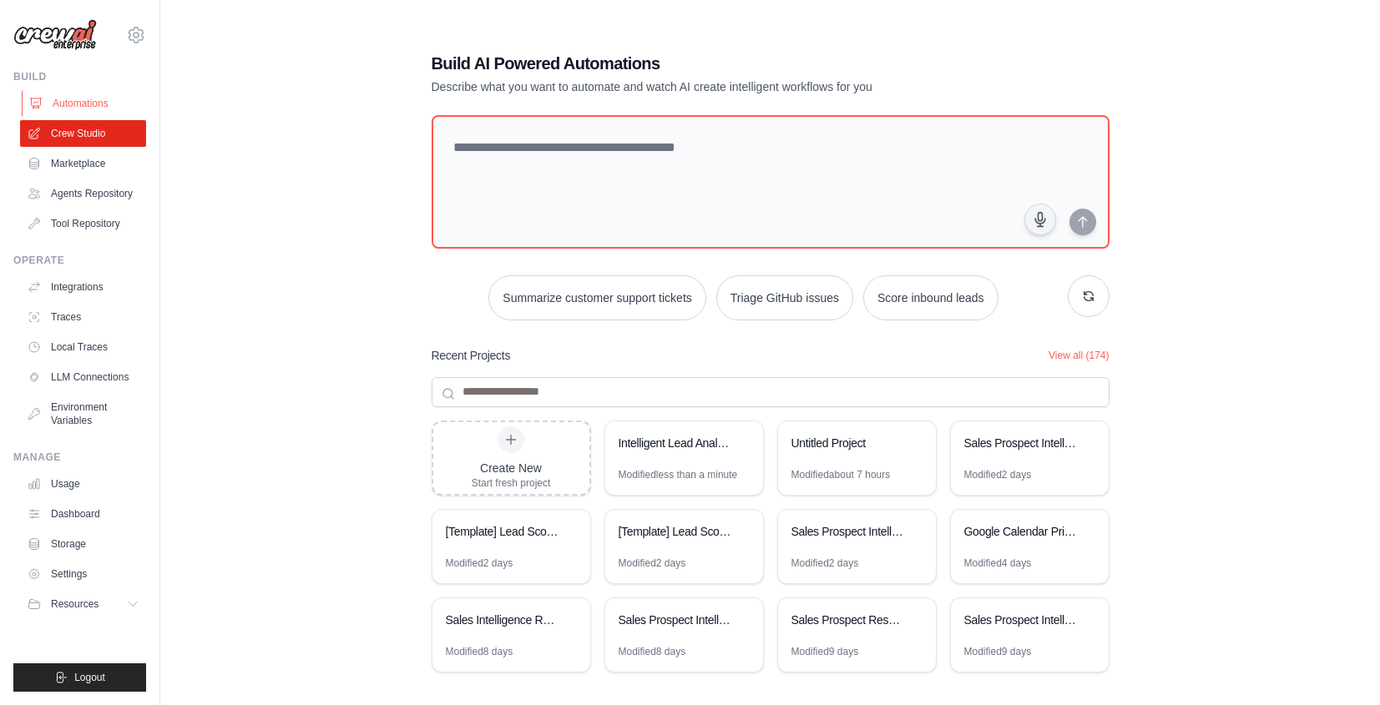
click at [53, 109] on link "Automations" at bounding box center [85, 103] width 126 height 27
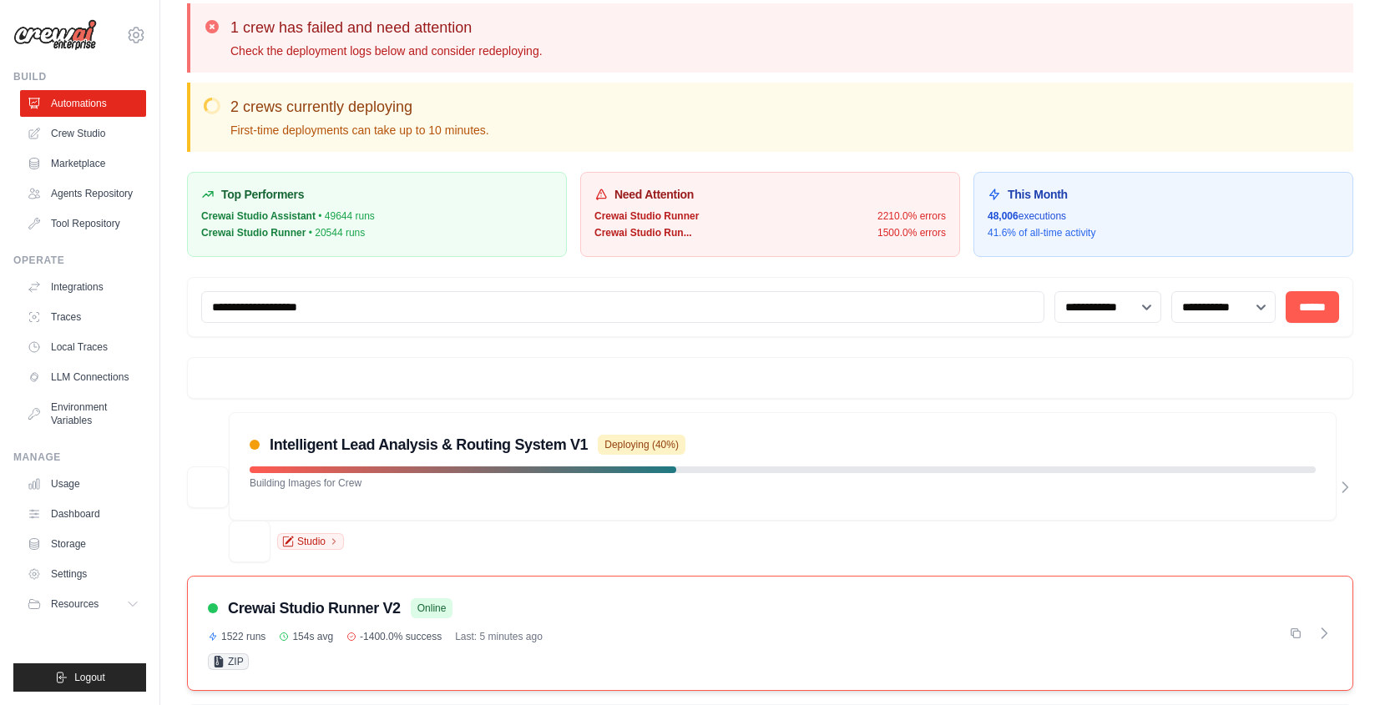
scroll to position [147, 0]
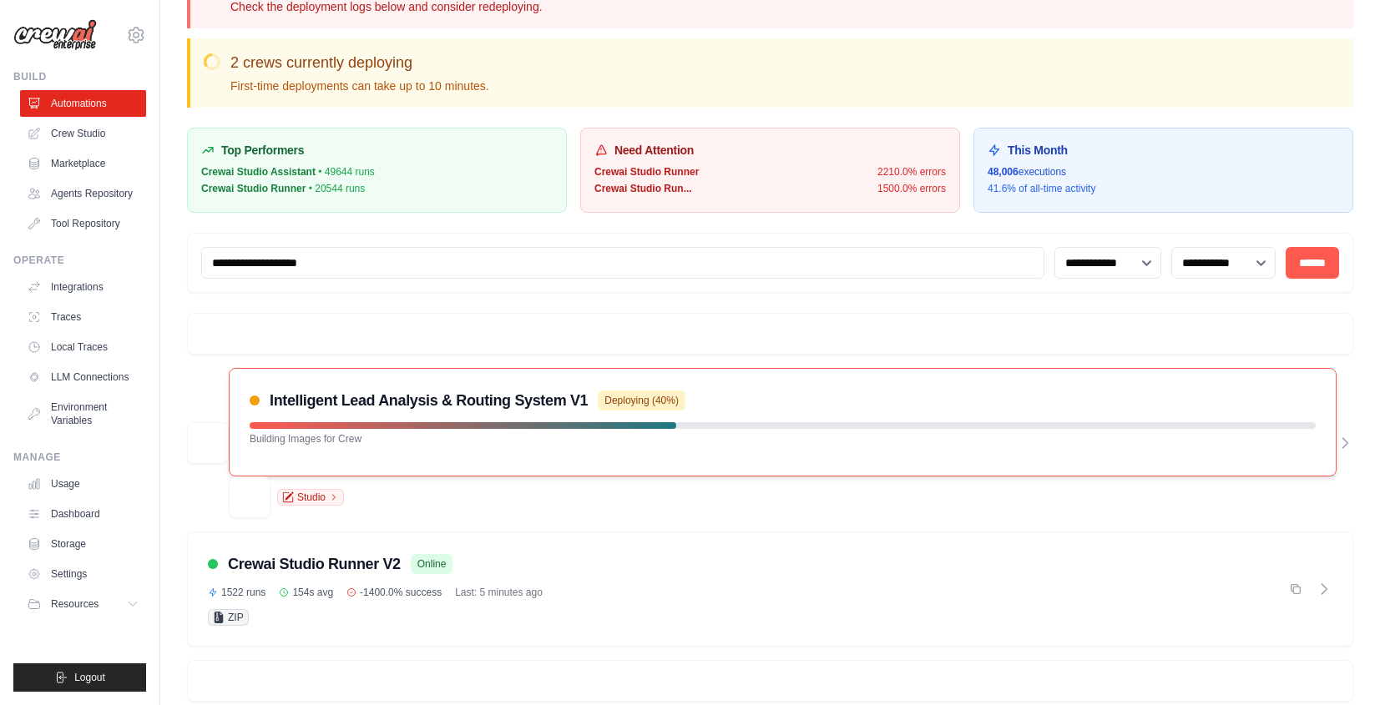
click at [772, 422] on div at bounding box center [783, 425] width 1066 height 7
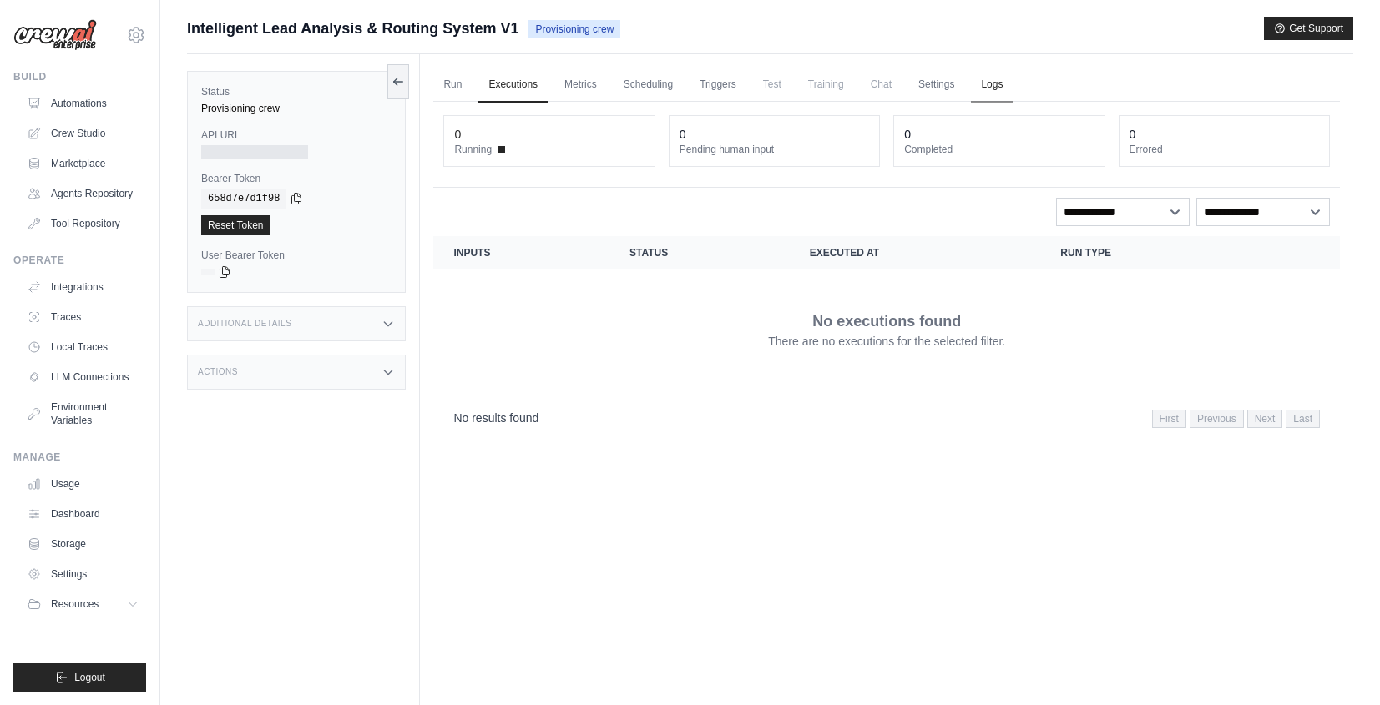
click at [985, 84] on link "Logs" at bounding box center [992, 85] width 42 height 35
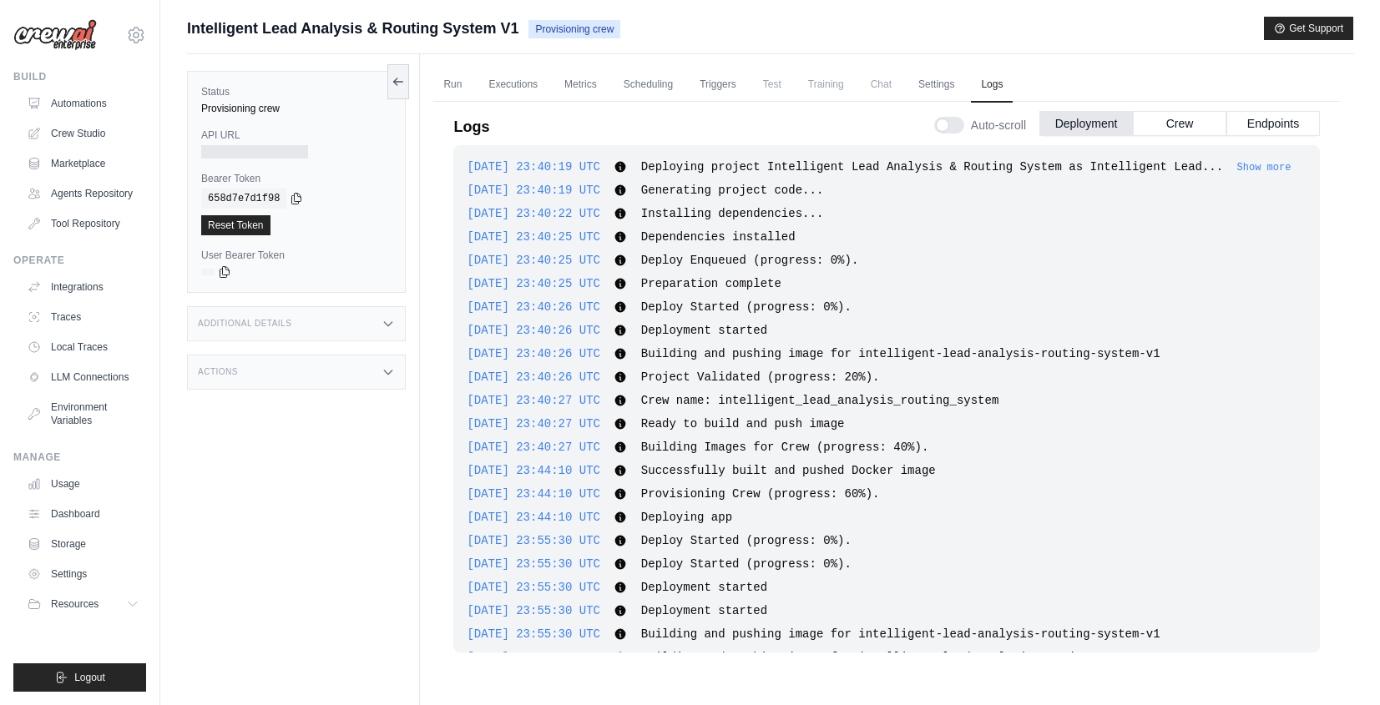
scroll to position [330, 0]
